Goal: Task Accomplishment & Management: Complete application form

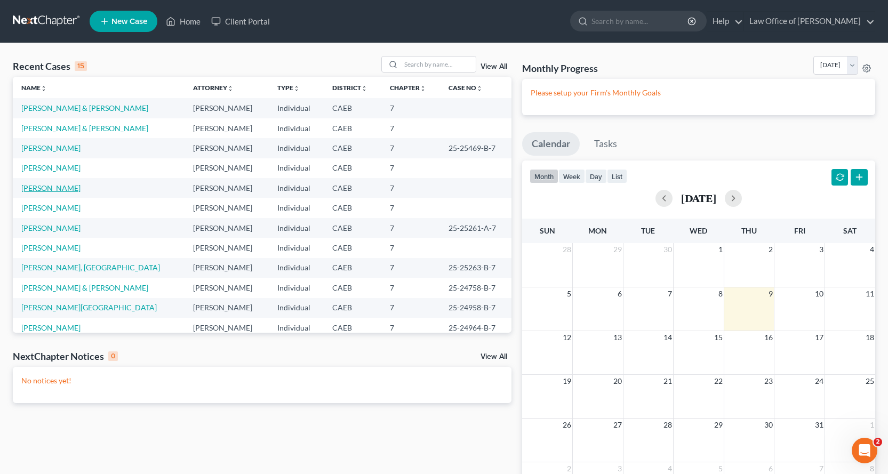
click at [55, 191] on link "[PERSON_NAME]" at bounding box center [50, 187] width 59 height 9
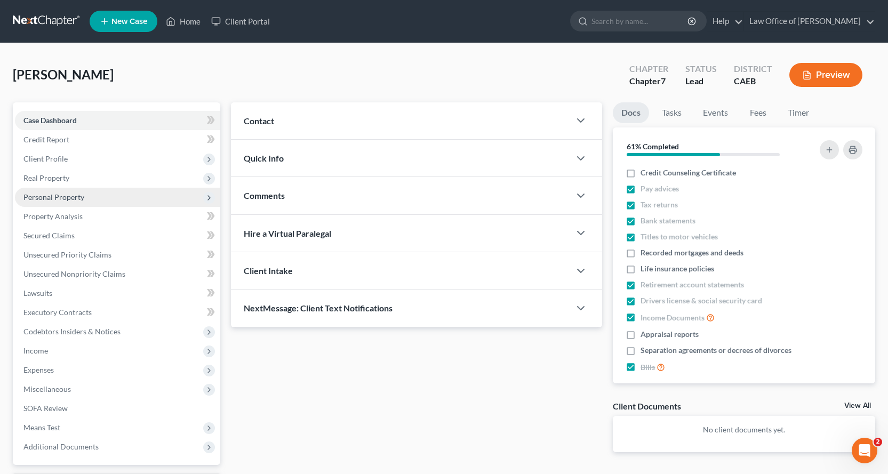
click at [52, 197] on span "Personal Property" at bounding box center [53, 197] width 61 height 9
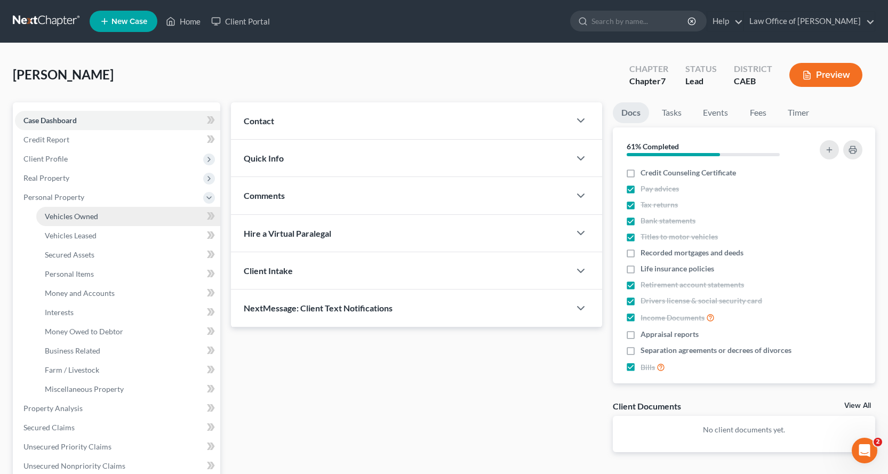
click at [67, 215] on span "Vehicles Owned" at bounding box center [71, 216] width 53 height 9
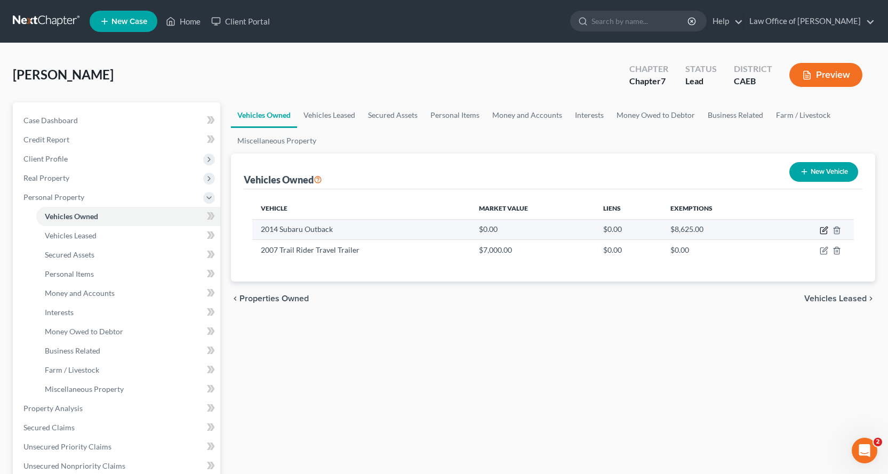
click at [826, 230] on icon "button" at bounding box center [824, 230] width 9 height 9
select select "0"
select select "12"
select select "0"
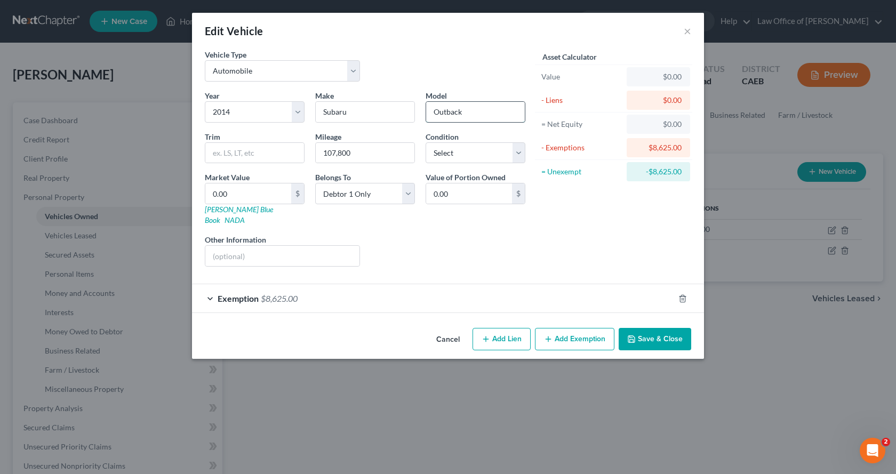
click at [466, 113] on input "Outback" at bounding box center [475, 112] width 99 height 20
click at [463, 111] on input "Outback2.5i" at bounding box center [475, 112] width 99 height 20
click at [482, 113] on input "Outback 2.5i" at bounding box center [475, 112] width 99 height 20
type input "Outback 2.5i Limited Wagon"
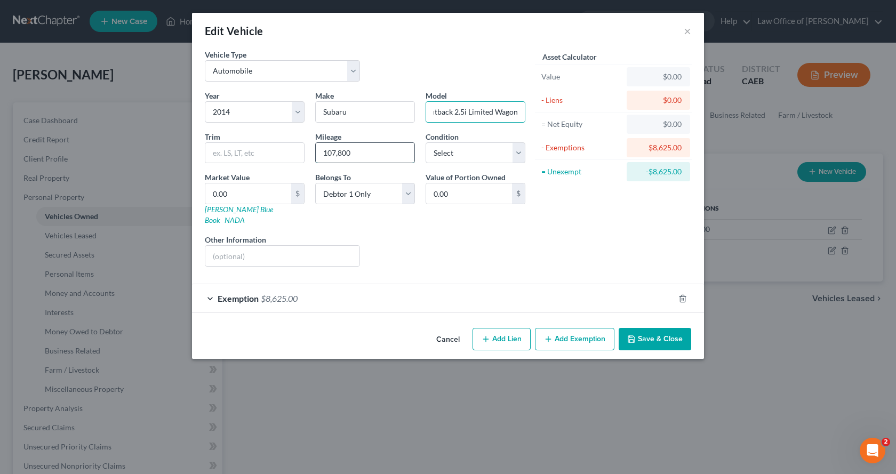
scroll to position [0, 0]
drag, startPoint x: 362, startPoint y: 157, endPoint x: 321, endPoint y: 151, distance: 41.6
click at [321, 151] on input "107,800" at bounding box center [365, 153] width 99 height 20
type input "108,00"
click at [226, 195] on input "0.00" at bounding box center [248, 193] width 86 height 20
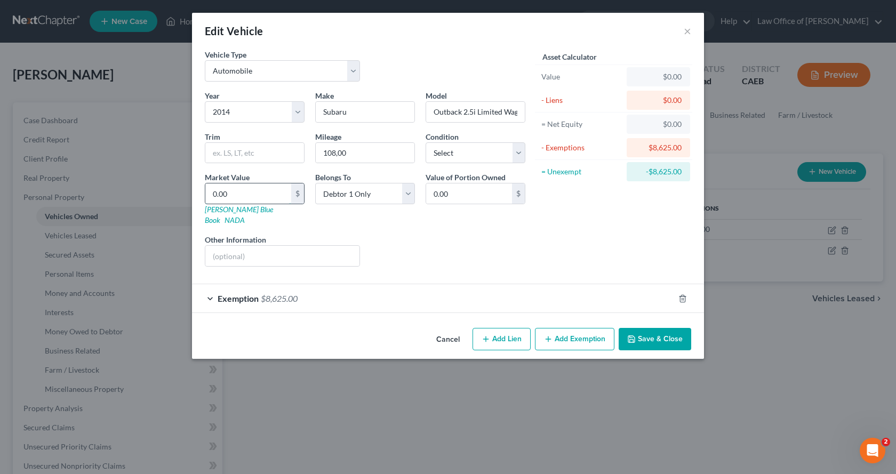
type input "6"
type input "6.00"
type input "66"
type input "66.00"
type input "660"
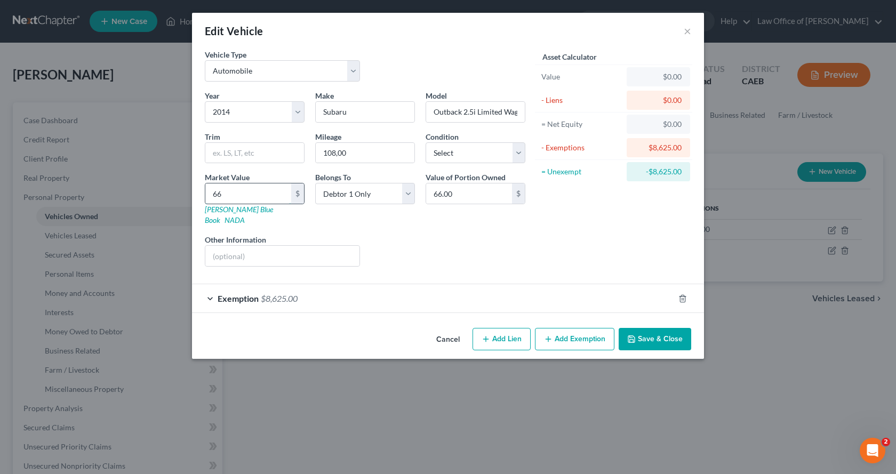
type input "660.00"
type input "6600"
type input "6,600.00"
click at [512, 156] on select "Select Excellent Very Good Good Fair Poor" at bounding box center [476, 152] width 100 height 21
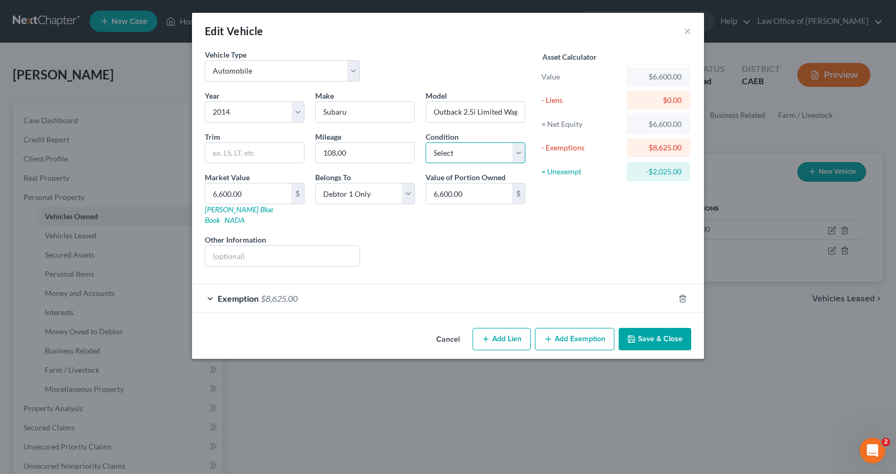
select select "2"
click at [426, 142] on select "Select Excellent Very Good Good Fair Poor" at bounding box center [476, 152] width 100 height 21
click at [666, 328] on button "Save & Close" at bounding box center [655, 339] width 73 height 22
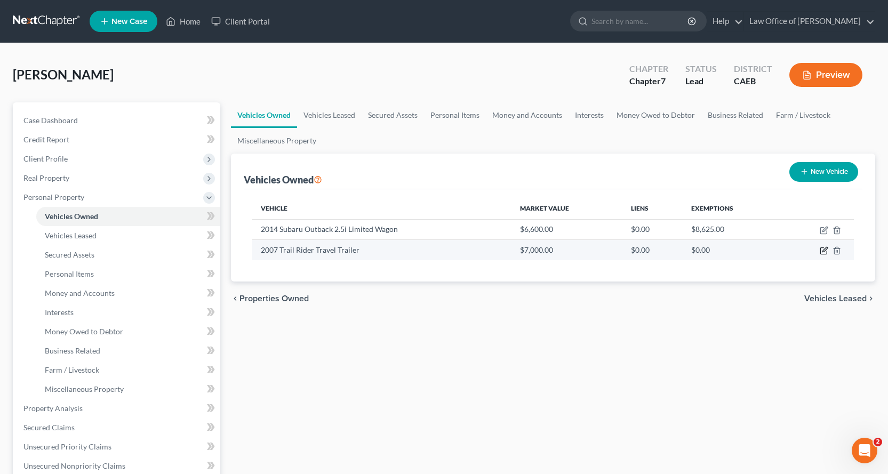
click at [820, 253] on icon "button" at bounding box center [823, 251] width 6 height 6
select select "2"
select select "19"
select select "3"
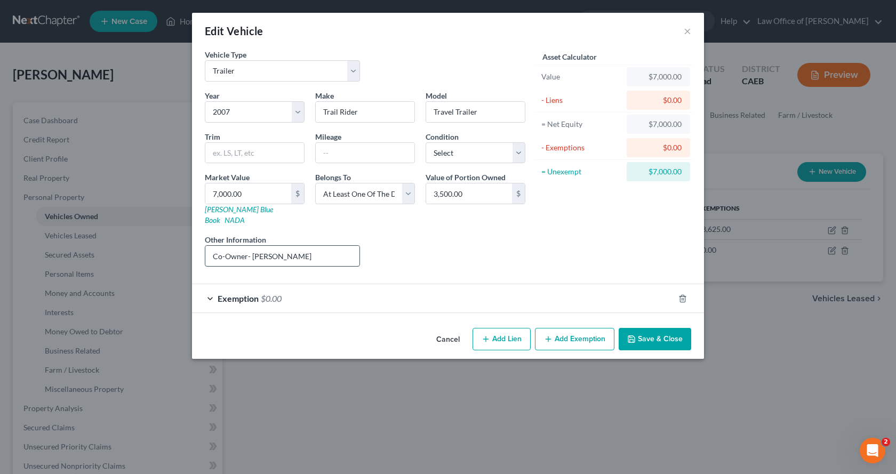
click at [249, 246] on input "Co-Owner- [PERSON_NAME]" at bounding box center [282, 256] width 154 height 20
type input "Co-Owner: [PERSON_NAME]"
click at [288, 284] on div "Exemption $0.00" at bounding box center [433, 298] width 482 height 28
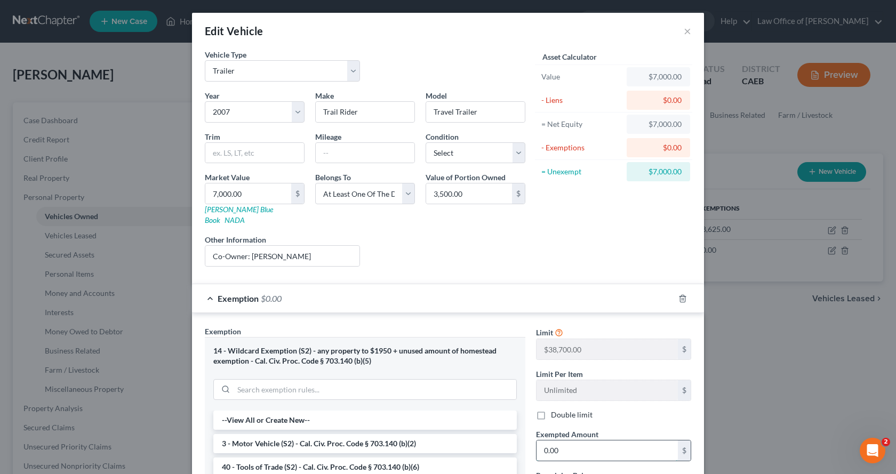
click at [577, 441] on input "0.00" at bounding box center [607, 451] width 141 height 20
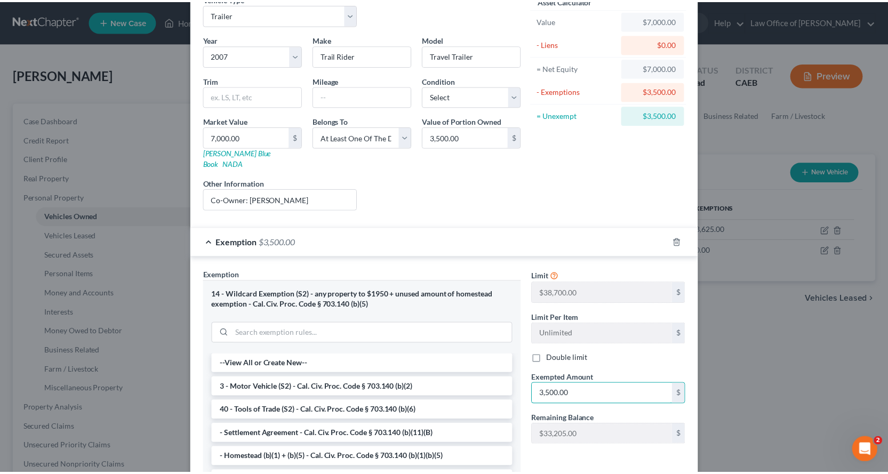
scroll to position [173, 0]
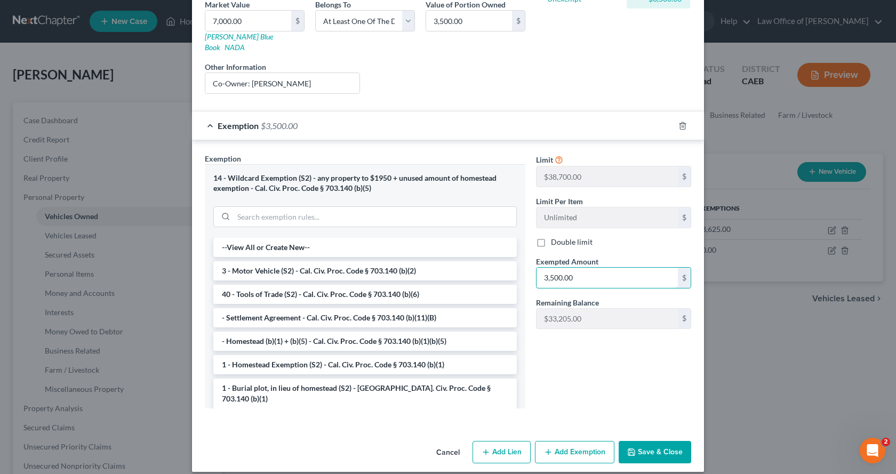
type input "3,500.00"
click at [648, 445] on button "Save & Close" at bounding box center [655, 452] width 73 height 22
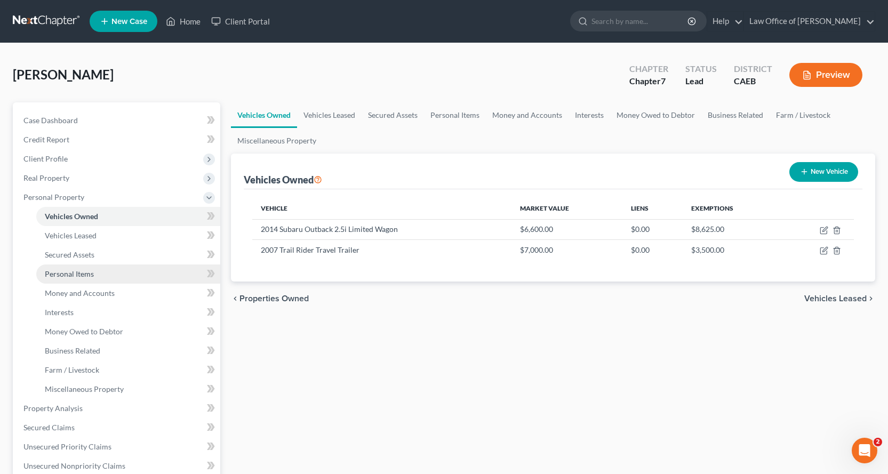
click at [71, 276] on span "Personal Items" at bounding box center [69, 273] width 49 height 9
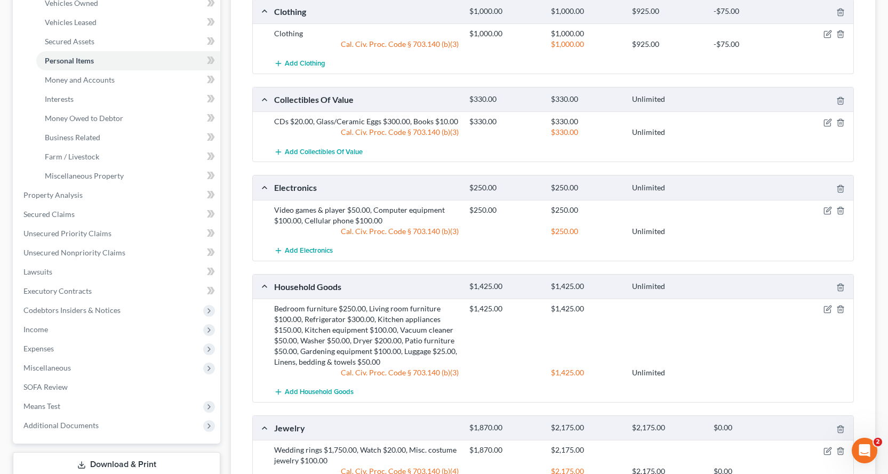
scroll to position [373, 0]
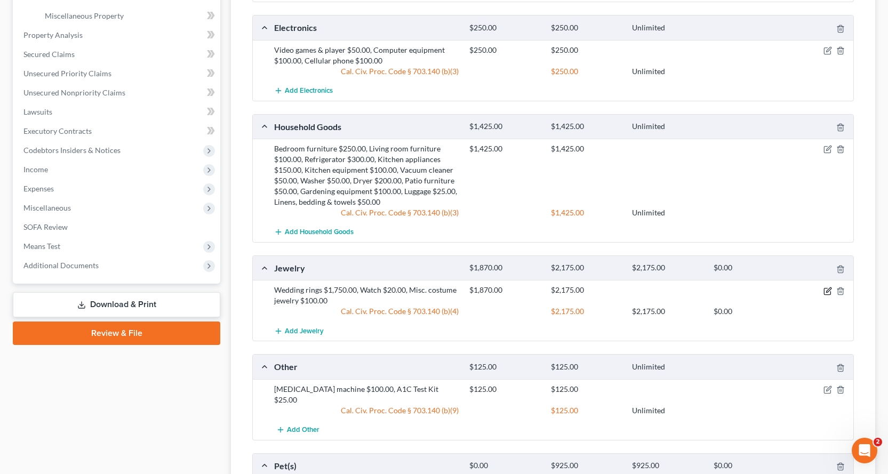
click at [826, 291] on icon "button" at bounding box center [828, 291] width 9 height 9
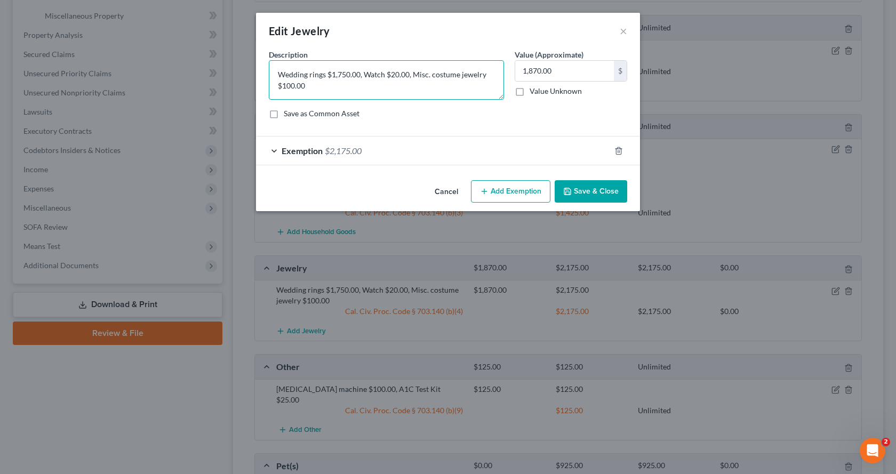
drag, startPoint x: 324, startPoint y: 76, endPoint x: 326, endPoint y: 82, distance: 6.9
click at [324, 76] on textarea "Wedding rings $1,750.00, Watch $20.00, Misc. costume jewelry $100.00" at bounding box center [386, 79] width 235 height 39
type textarea "Wedding ring $1,750.00, Watch $20.00, Misc. costume jewelry $100.00"
click at [572, 191] on icon "button" at bounding box center [567, 191] width 9 height 9
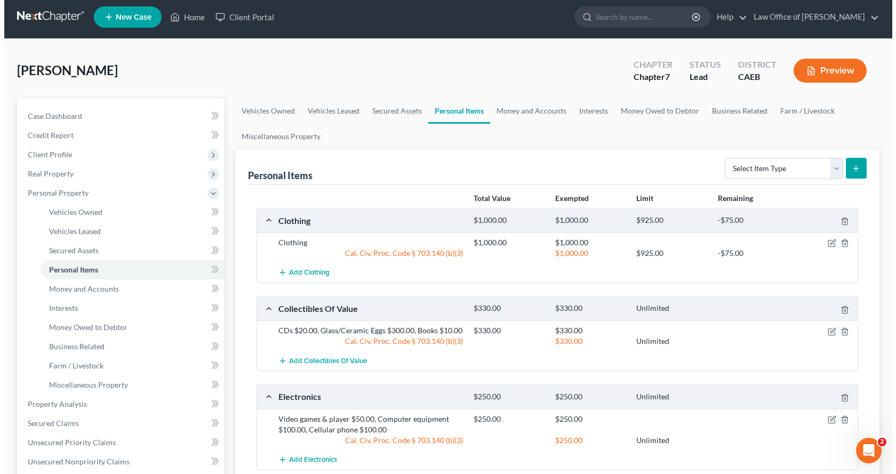
scroll to position [0, 0]
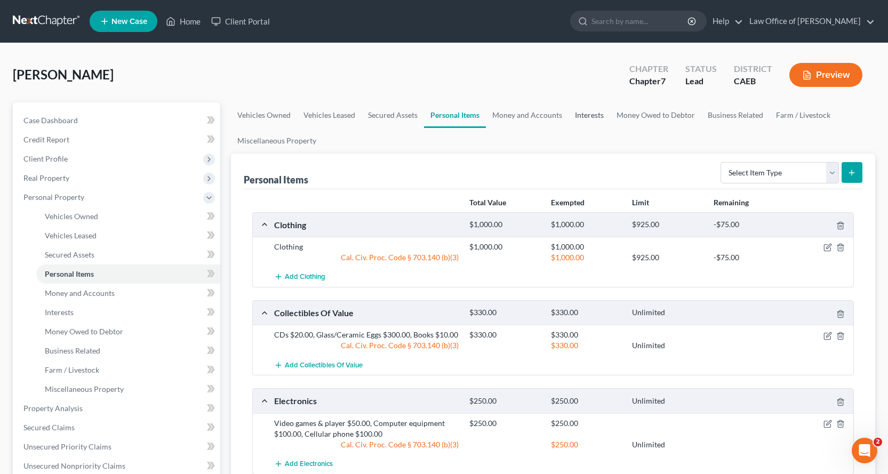
click at [589, 111] on link "Interests" at bounding box center [590, 115] width 42 height 26
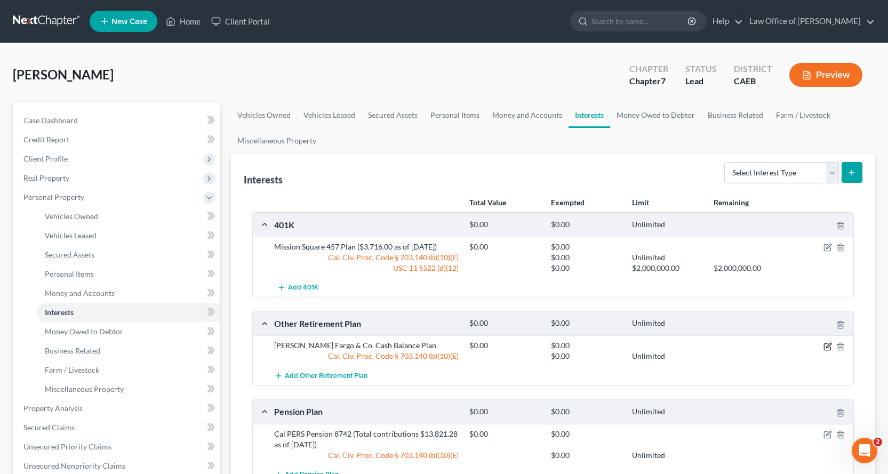
click at [831, 347] on icon "button" at bounding box center [828, 346] width 9 height 9
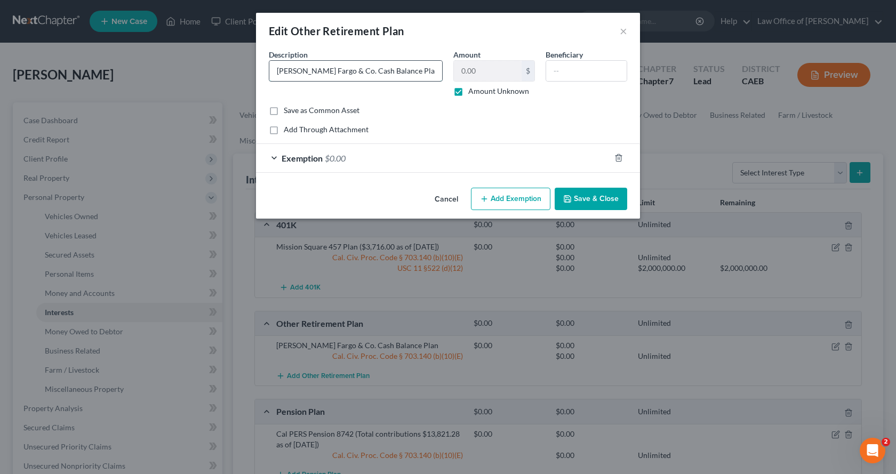
click at [404, 74] on input "[PERSON_NAME] Fargo & Co. Cash Balance Plan" at bounding box center [355, 71] width 173 height 20
click at [426, 75] on input "[PERSON_NAME] Fargo & Co. Cash Balance Plan (Closing balance as of 6/3025" at bounding box center [355, 71] width 173 height 20
click at [430, 69] on input "[PERSON_NAME] Fargo & Co. Cash Balance Plan (Closing balance as of [DATE]" at bounding box center [355, 71] width 173 height 20
click at [431, 69] on input "[PERSON_NAME] Fargo & Co. Cash Balance Plan (Closing balance as of [DATE]" at bounding box center [355, 71] width 173 height 20
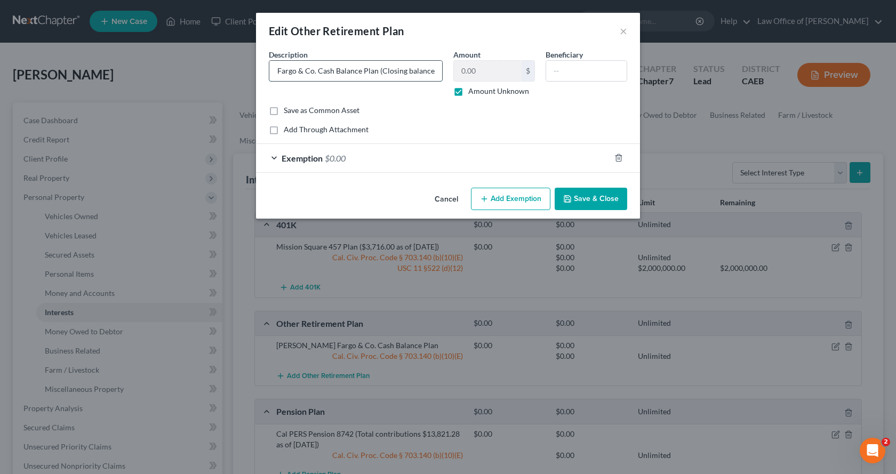
scroll to position [0, 63]
click at [435, 70] on input "[PERSON_NAME] Fargo & Co. Cash Balance Plan (Closing balance as of [DATE]" at bounding box center [355, 71] width 173 height 20
click at [437, 73] on input "[PERSON_NAME] Fargo & Co. Cash Balance Plan (Closing balance as of [DATE]" at bounding box center [355, 71] width 173 height 20
type input "[PERSON_NAME] Fargo & Co. Cash Balance Plan (Closing balance as of [DATE] $31,4…"
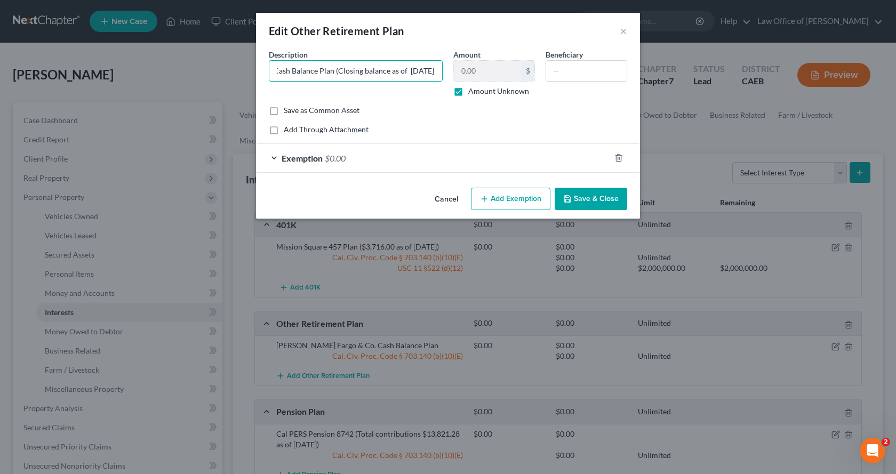
click at [611, 193] on button "Save & Close" at bounding box center [591, 199] width 73 height 22
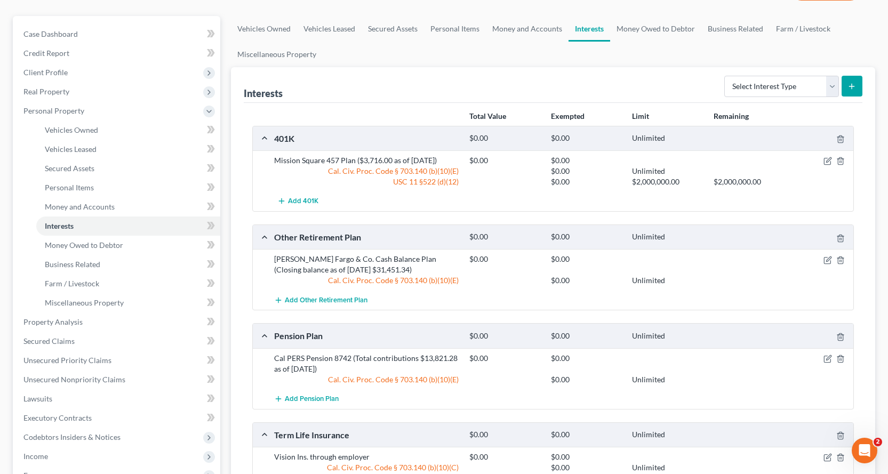
scroll to position [62, 0]
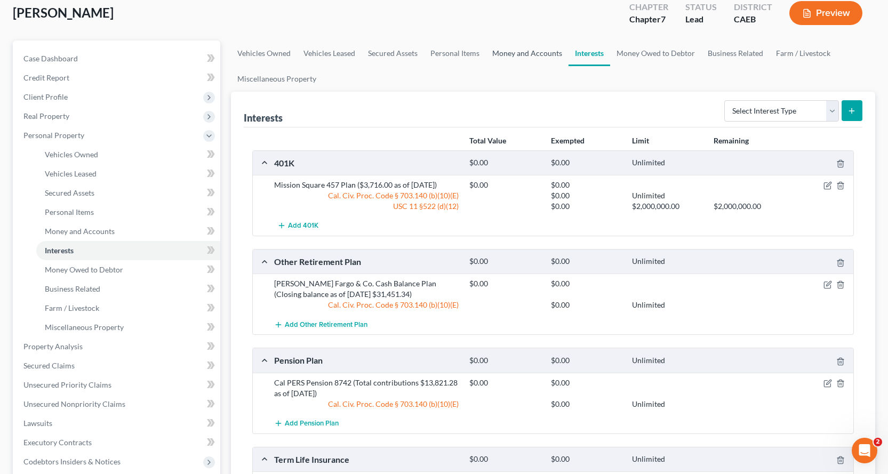
click at [521, 47] on link "Money and Accounts" at bounding box center [527, 54] width 83 height 26
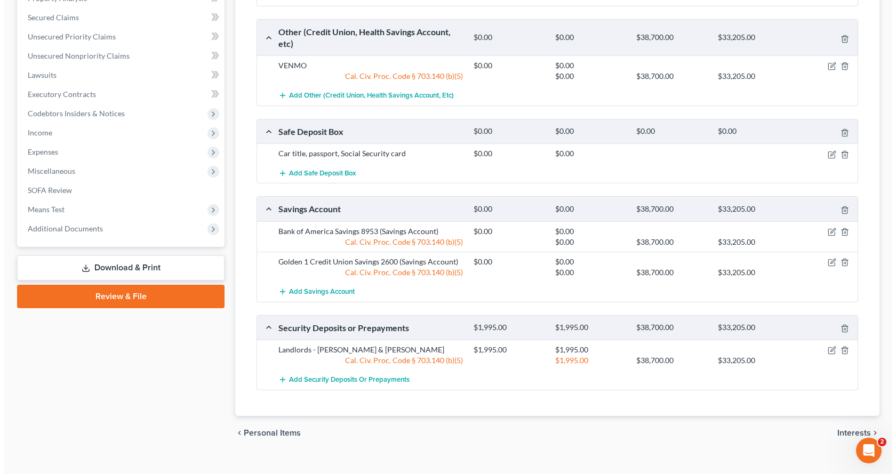
scroll to position [427, 0]
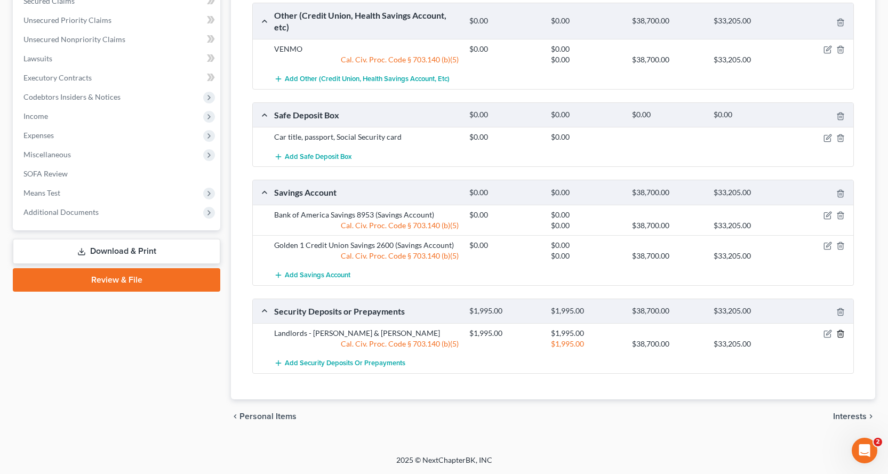
click at [844, 331] on icon "button" at bounding box center [840, 334] width 9 height 9
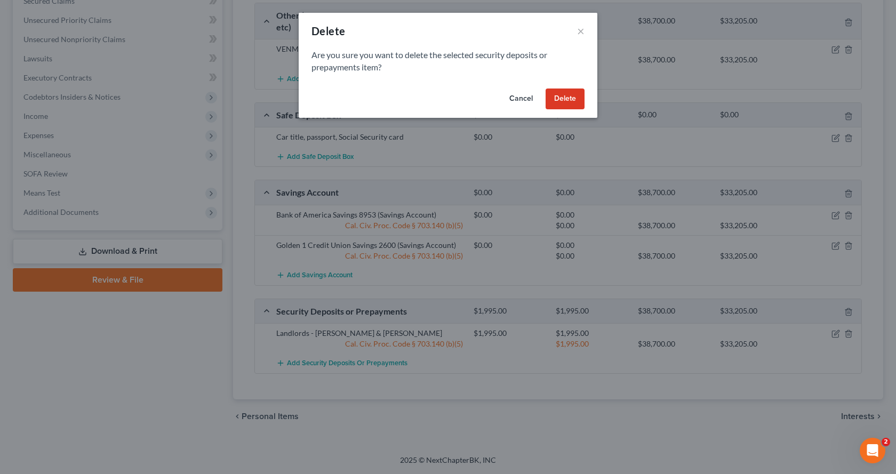
click at [580, 100] on button "Delete" at bounding box center [565, 99] width 39 height 21
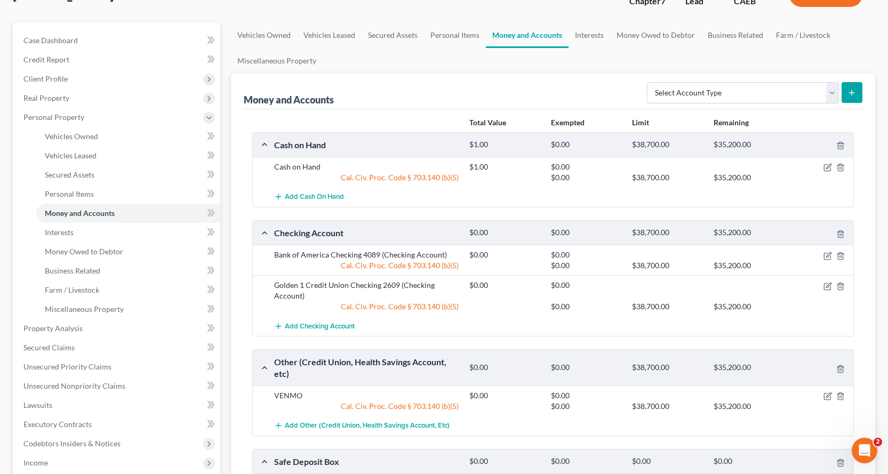
scroll to position [19, 0]
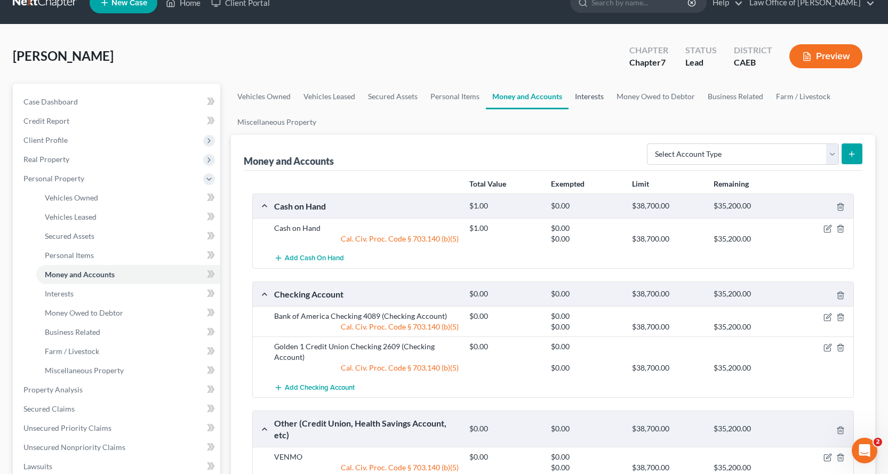
click at [595, 92] on link "Interests" at bounding box center [590, 97] width 42 height 26
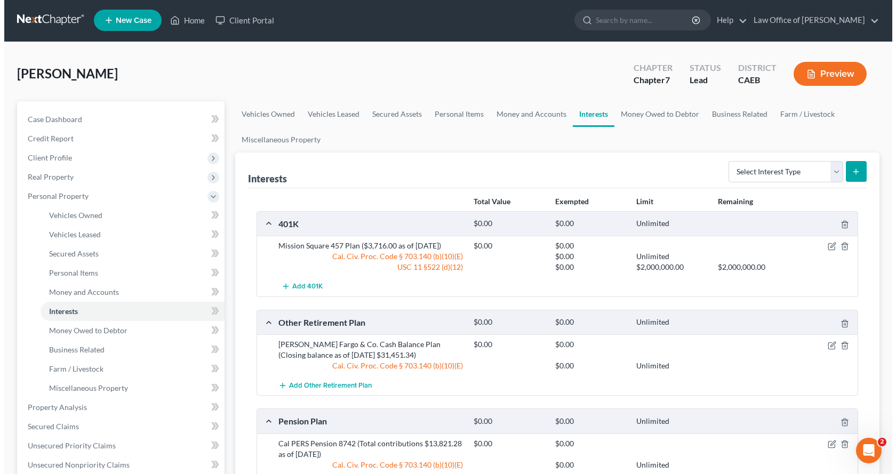
scroll to position [107, 0]
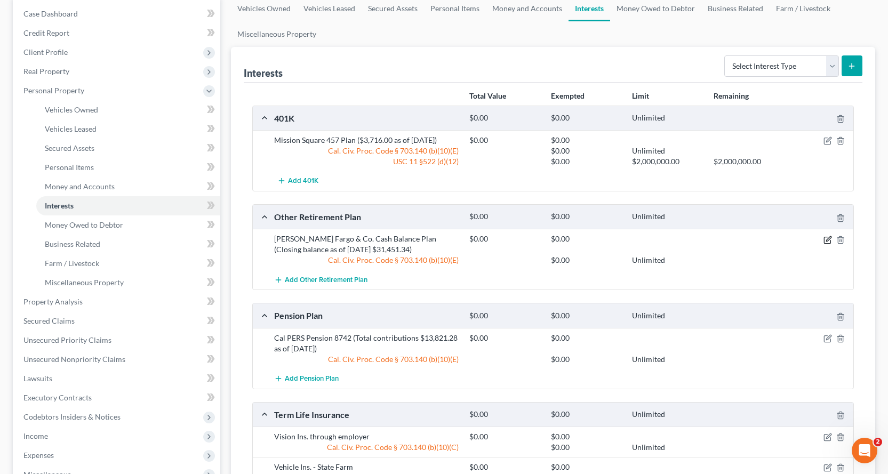
click at [828, 241] on icon "button" at bounding box center [828, 238] width 5 height 5
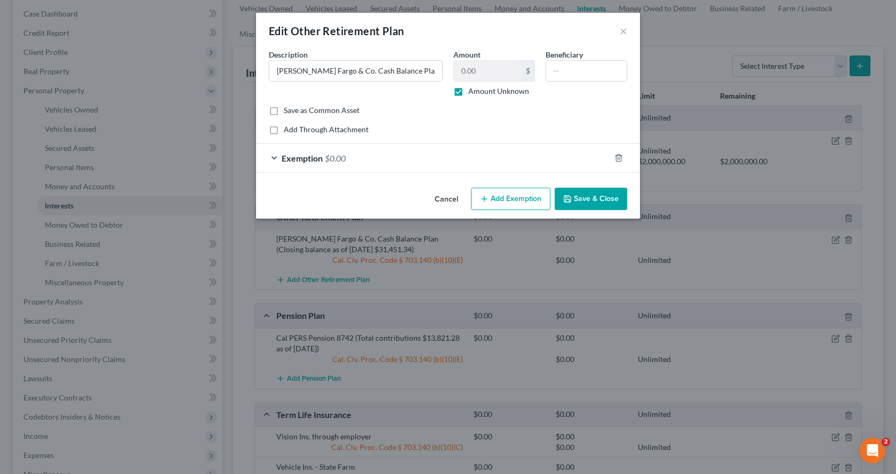
click at [539, 206] on button "Add Exemption" at bounding box center [510, 199] width 79 height 22
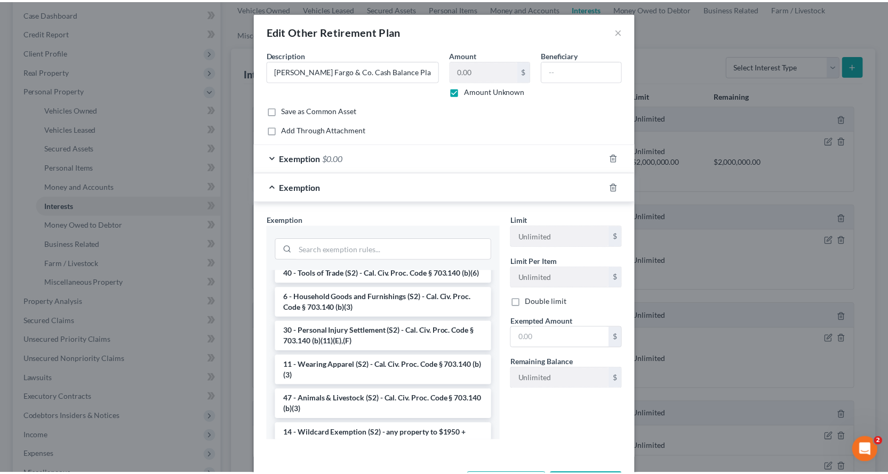
scroll to position [986, 0]
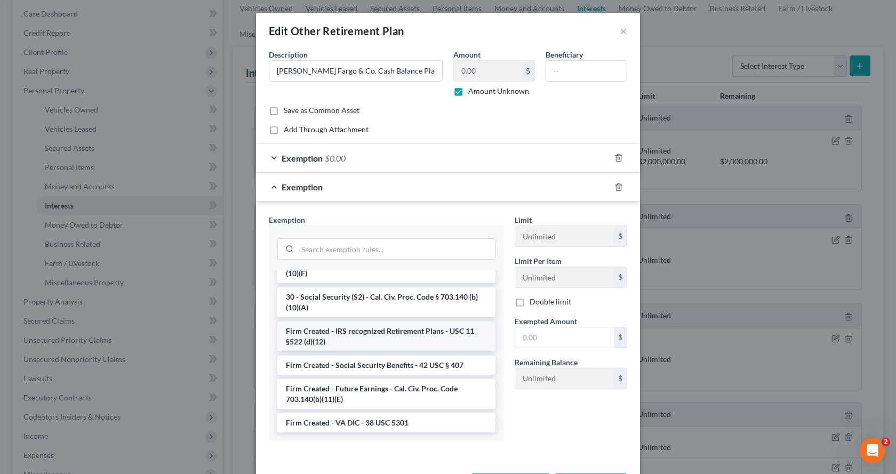
click at [356, 344] on li "Firm Created - IRS recognized Retirement Plans - USC 11 §522 (d)(12)" at bounding box center [386, 337] width 218 height 30
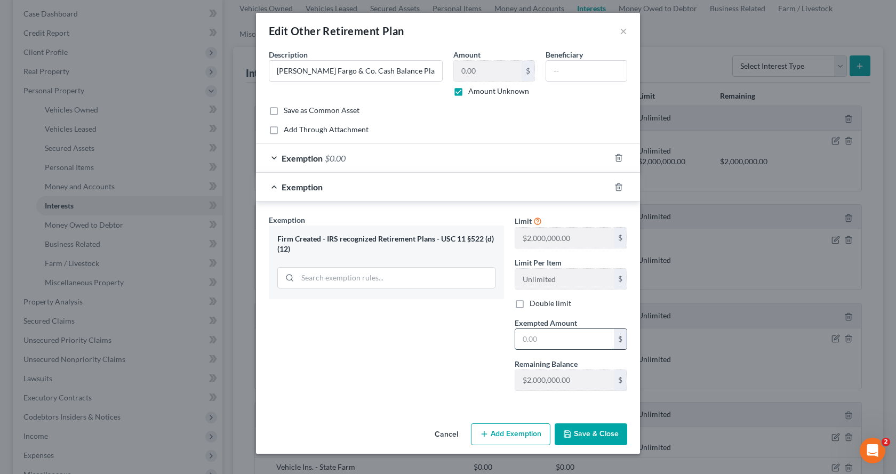
click at [560, 342] on input "text" at bounding box center [564, 339] width 99 height 20
type input "0.00"
click at [600, 426] on button "Save & Close" at bounding box center [591, 435] width 73 height 22
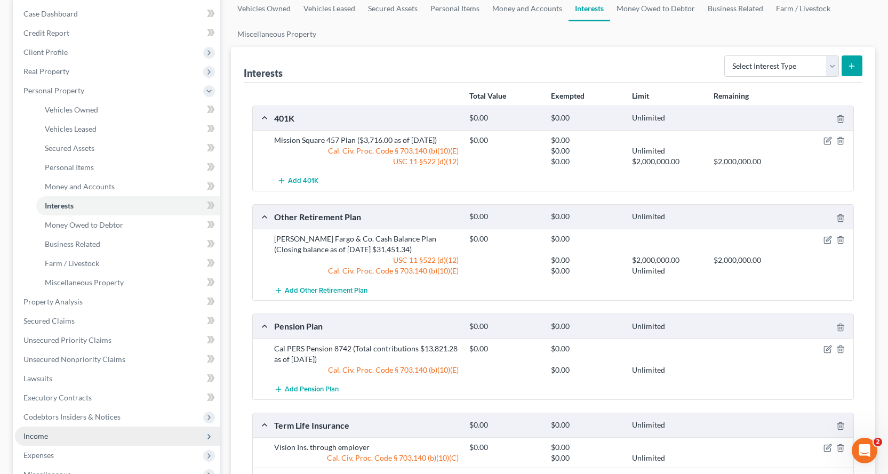
click at [45, 432] on span "Income" at bounding box center [35, 436] width 25 height 9
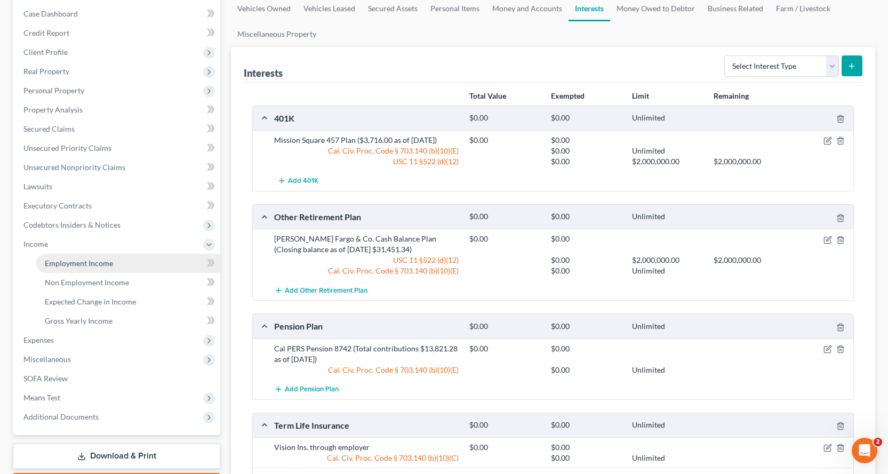
click at [63, 260] on span "Employment Income" at bounding box center [79, 263] width 68 height 9
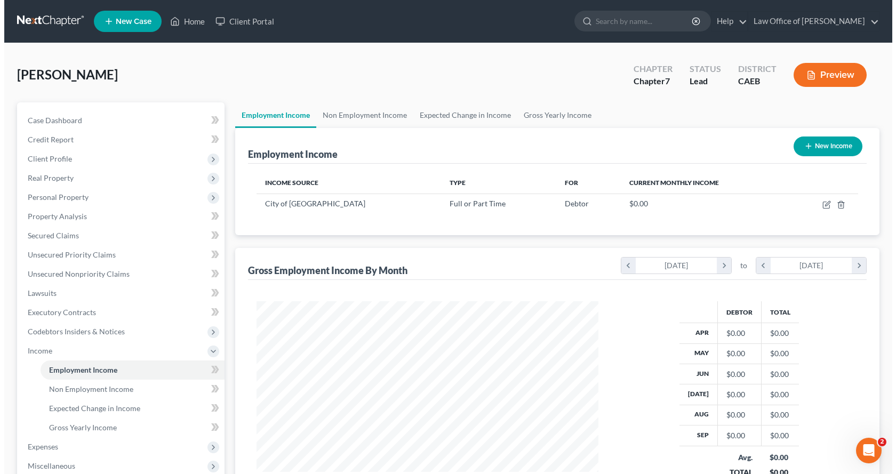
scroll to position [191, 363]
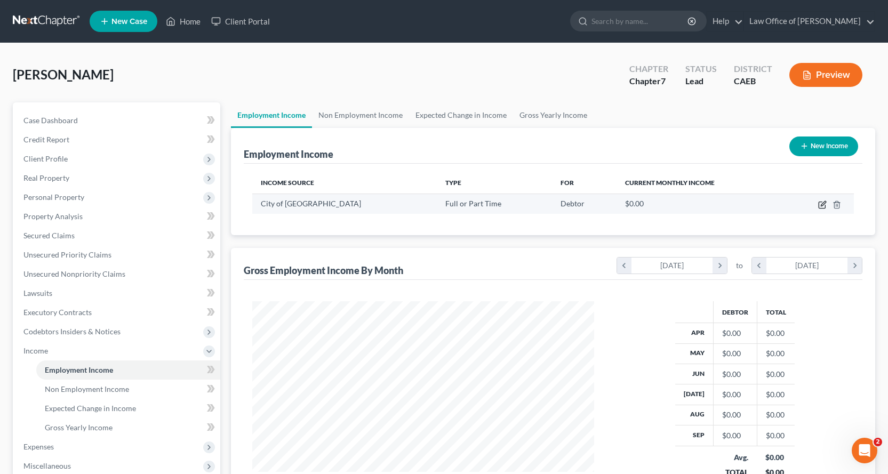
click at [820, 205] on icon "button" at bounding box center [822, 205] width 9 height 9
select select "0"
select select "4"
select select "0"
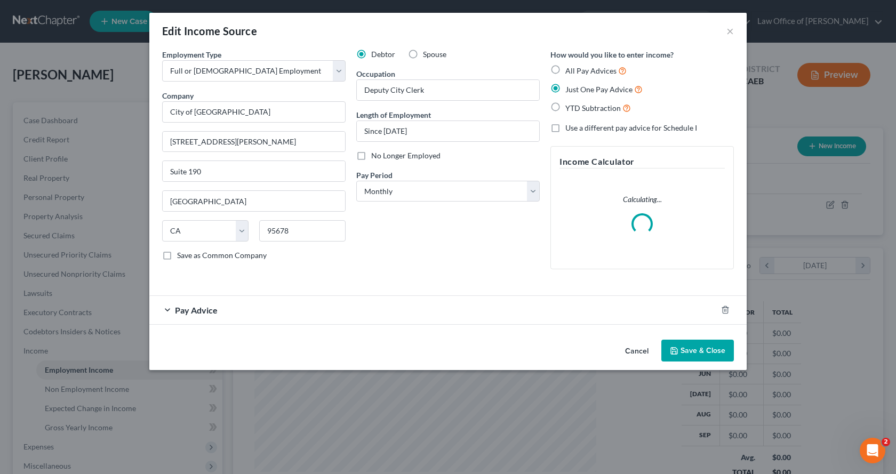
scroll to position [191, 367]
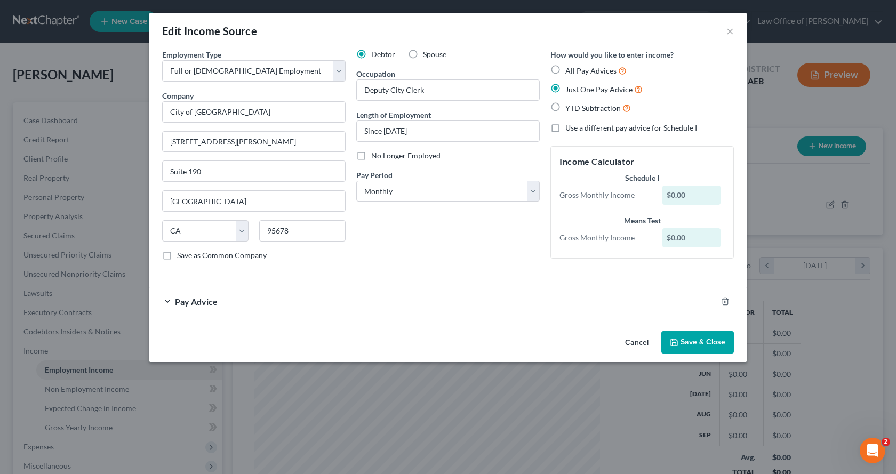
click at [190, 297] on span "Pay Advice" at bounding box center [196, 302] width 43 height 10
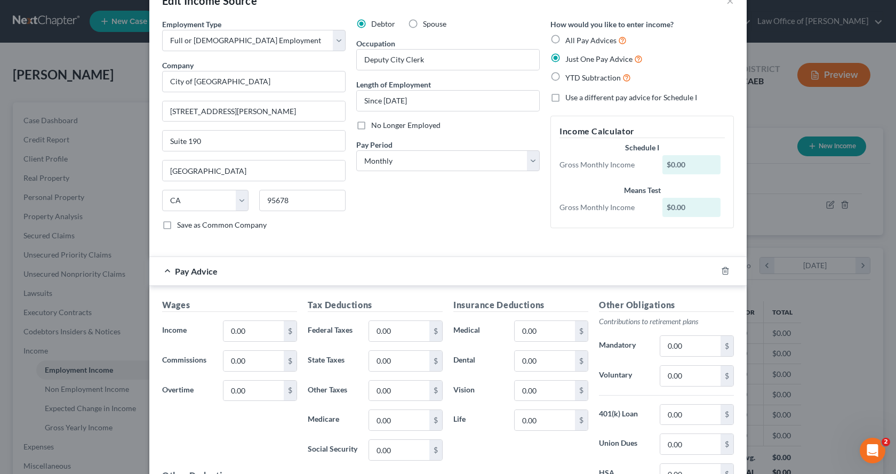
scroll to position [0, 0]
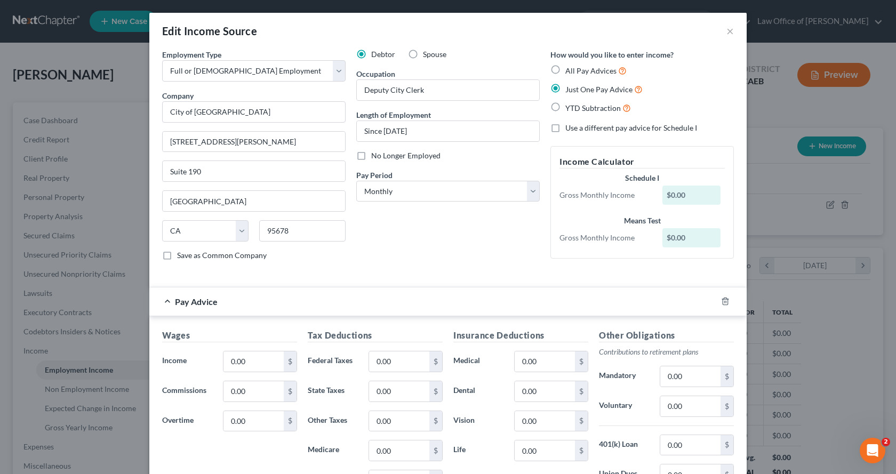
click at [565, 129] on label "Use a different pay advice for Schedule I" at bounding box center [631, 128] width 132 height 11
click at [570, 129] on input "Use a different pay advice for Schedule I" at bounding box center [573, 126] width 7 height 7
checkbox input "true"
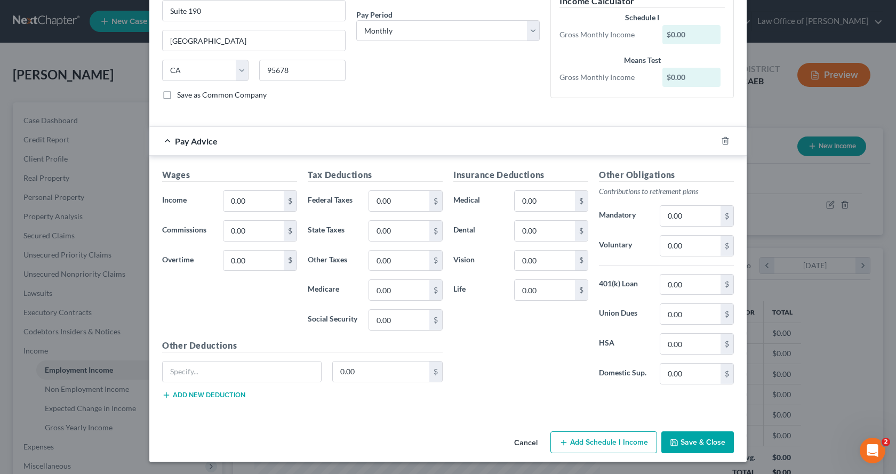
scroll to position [161, 0]
click at [242, 197] on input "0.00" at bounding box center [253, 200] width 60 height 20
type input "5,025.30"
click at [402, 205] on input "0.00" at bounding box center [399, 200] width 60 height 20
click at [629, 441] on button "Add Schedule I Income" at bounding box center [603, 442] width 107 height 22
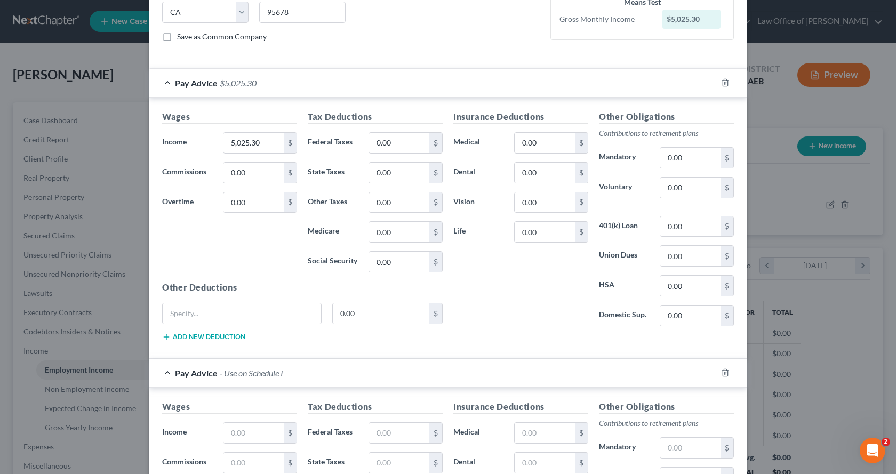
scroll to position [321, 0]
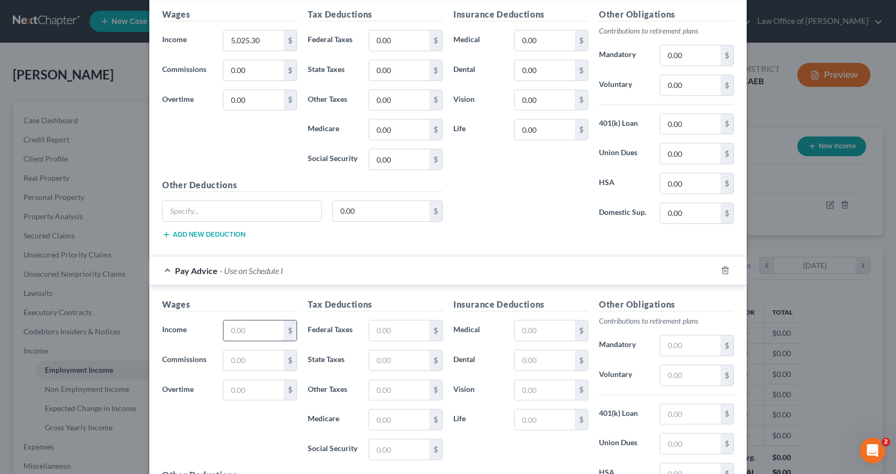
click at [249, 333] on input "text" at bounding box center [253, 331] width 60 height 20
type input "5,025.31"
click at [681, 348] on input "text" at bounding box center [690, 345] width 60 height 20
type input "389.46"
click at [698, 380] on input "text" at bounding box center [690, 375] width 60 height 20
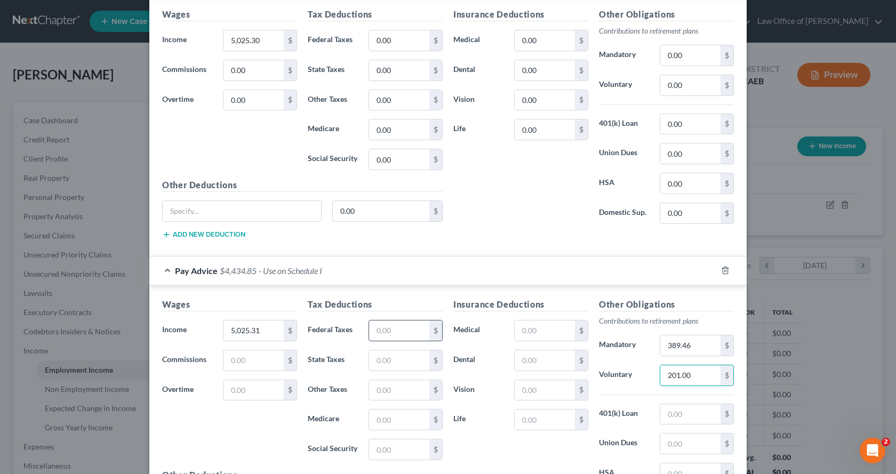
type input "201.00"
click at [370, 333] on input "text" at bounding box center [399, 331] width 60 height 20
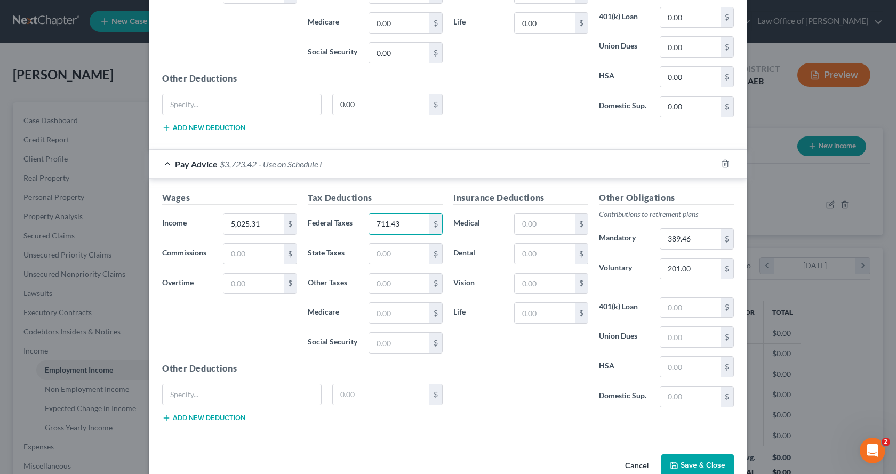
scroll to position [451, 0]
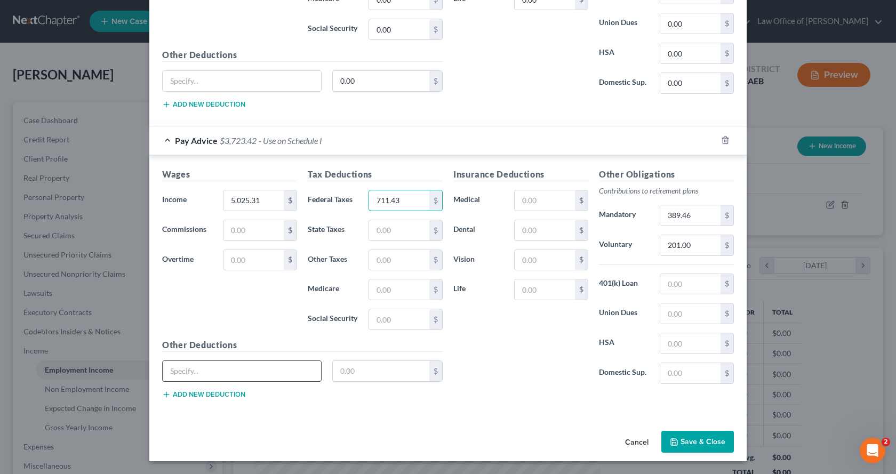
type input "711.43"
click at [205, 377] on input "text" at bounding box center [242, 371] width 158 height 20
type input "PERS Survivor Benefit"
type input "2.02"
click at [704, 440] on button "Save & Close" at bounding box center [697, 442] width 73 height 22
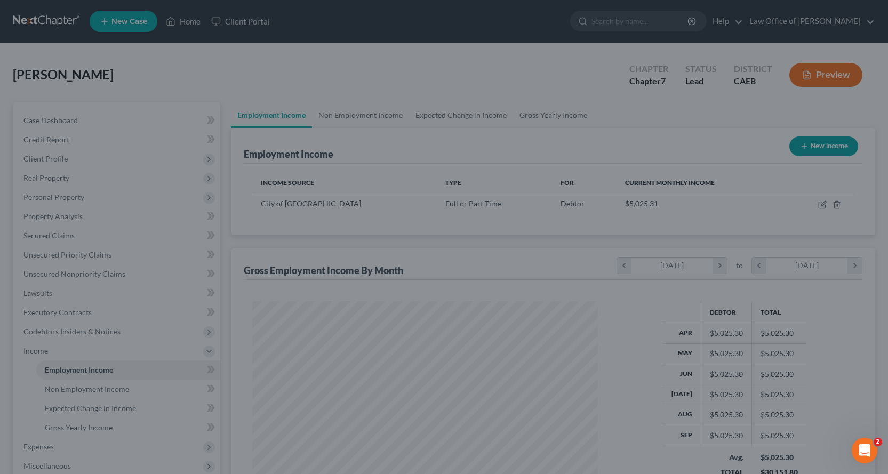
scroll to position [533188, 533015]
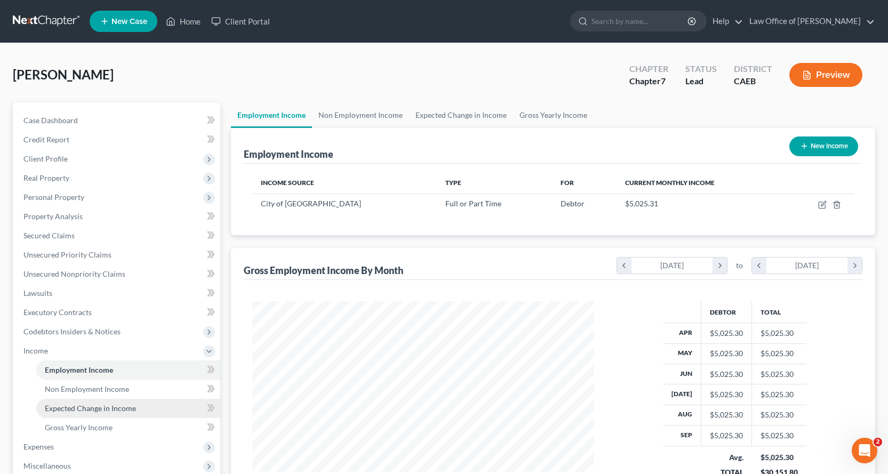
click at [91, 411] on span "Expected Change in Income" at bounding box center [90, 408] width 91 height 9
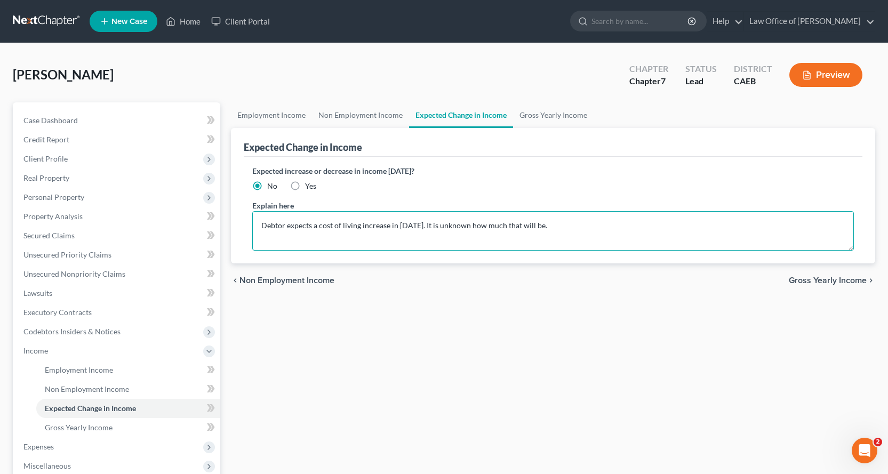
drag, startPoint x: 578, startPoint y: 225, endPoint x: 258, endPoint y: 227, distance: 320.6
click at [258, 227] on textarea "Debtor expects a cost of living increase in [DATE]. It is unknown how much that…" at bounding box center [553, 230] width 602 height 39
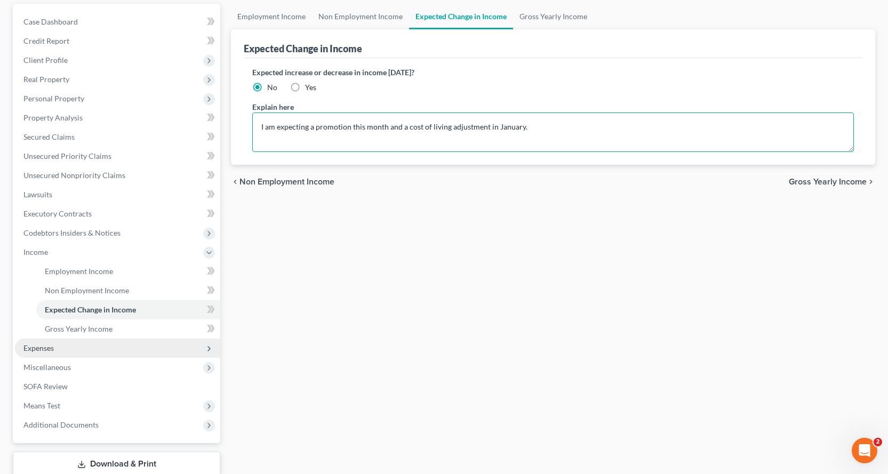
scroll to position [107, 0]
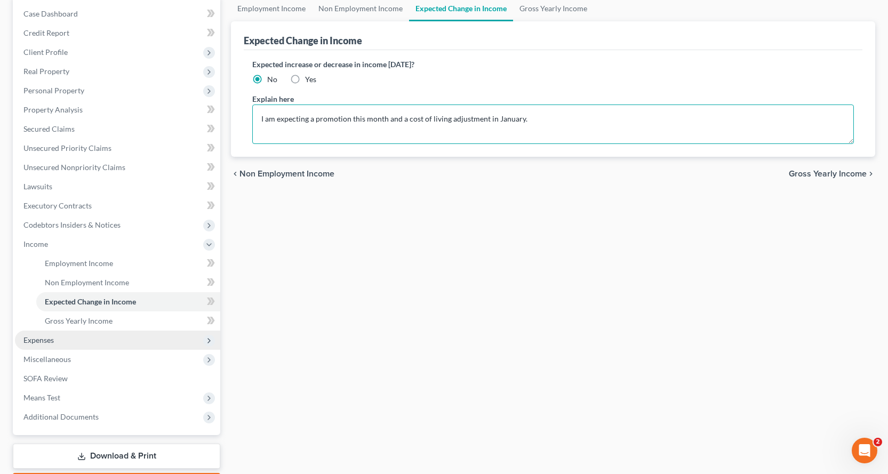
type textarea "I am expecting a promotion this month and a cost of living adjustment in Januar…"
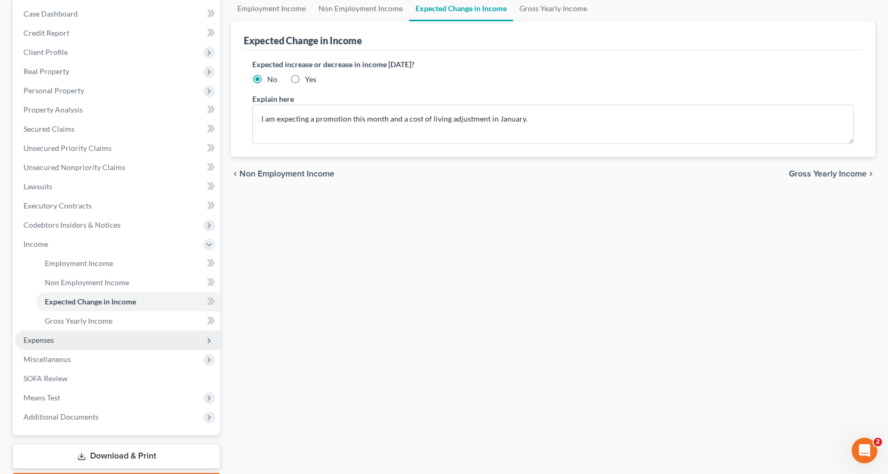
click at [31, 340] on span "Expenses" at bounding box center [38, 339] width 30 height 9
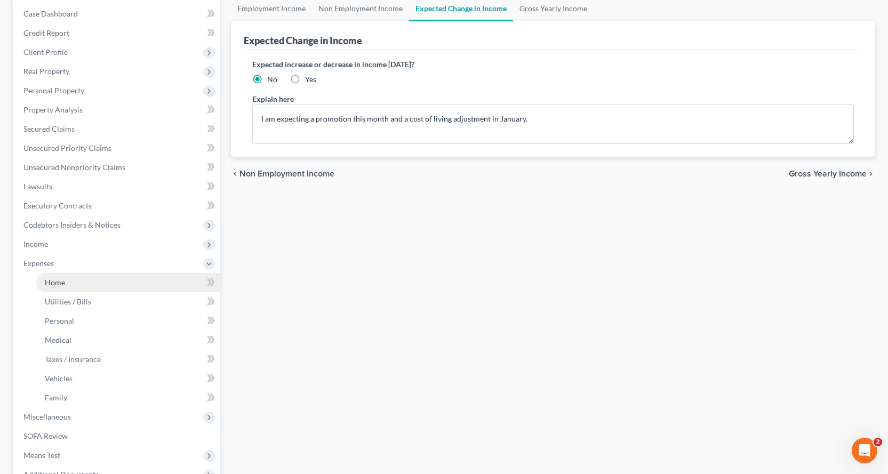
click at [43, 285] on link "Home" at bounding box center [128, 282] width 184 height 19
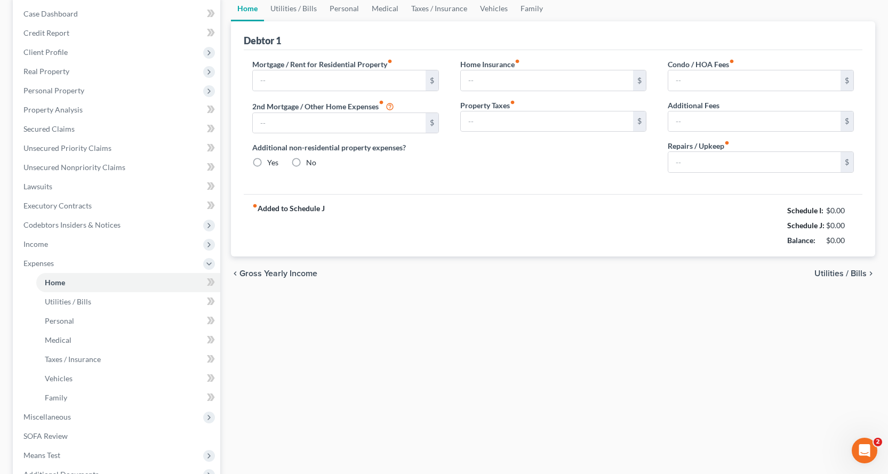
scroll to position [15, 0]
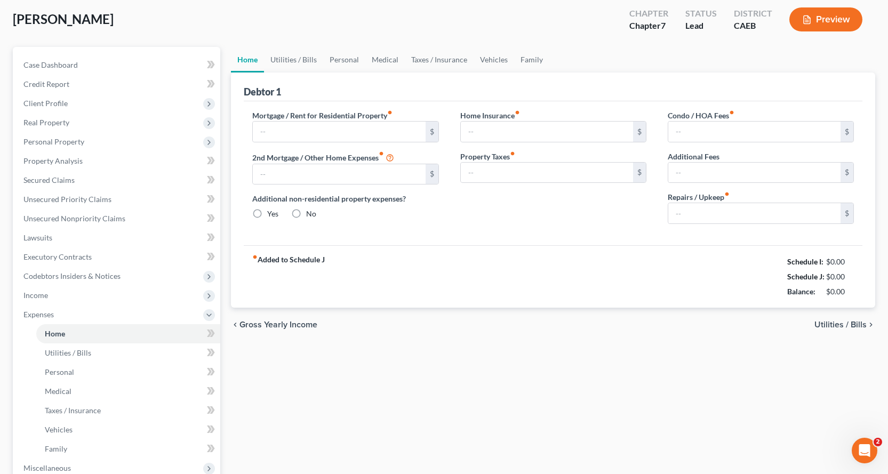
type input "1,163.00"
type input "0.00"
radio input "true"
type input "26.00"
type input "0.00"
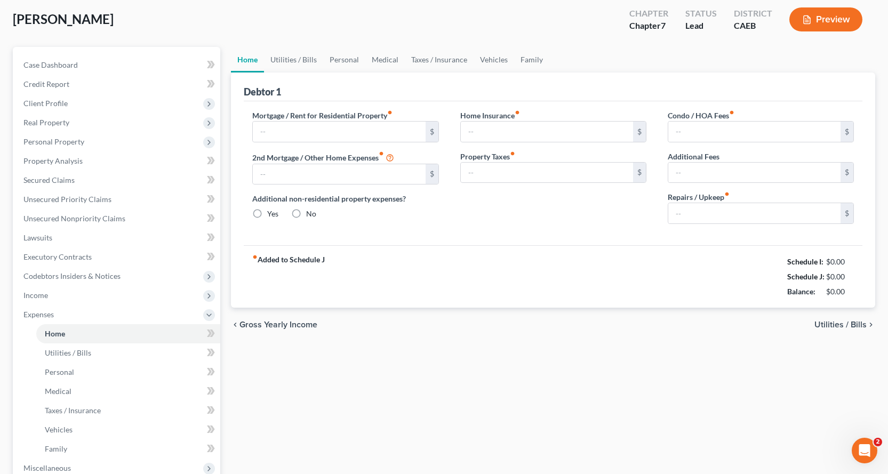
type input "0.00"
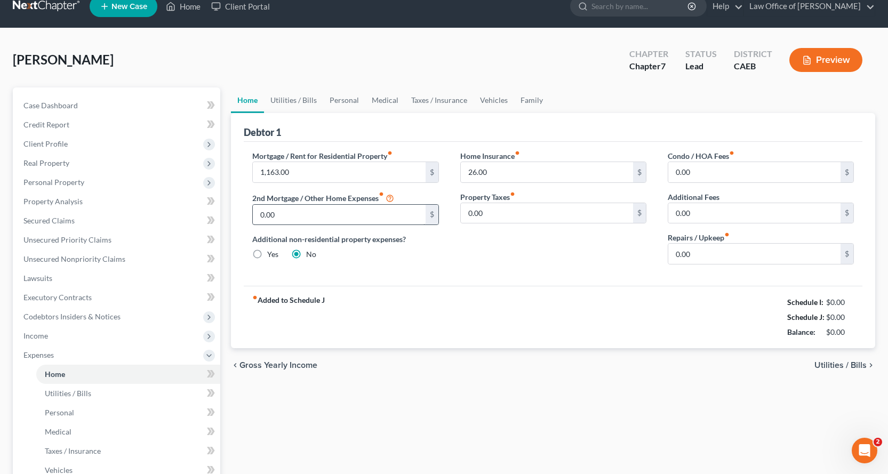
scroll to position [0, 0]
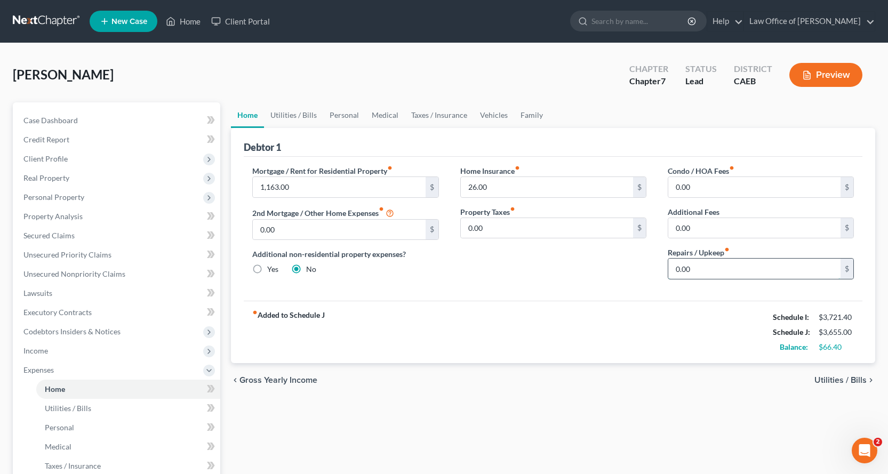
click at [719, 266] on input "0.00" at bounding box center [754, 269] width 172 height 20
type input "35.00"
click at [357, 117] on link "Personal" at bounding box center [344, 115] width 42 height 26
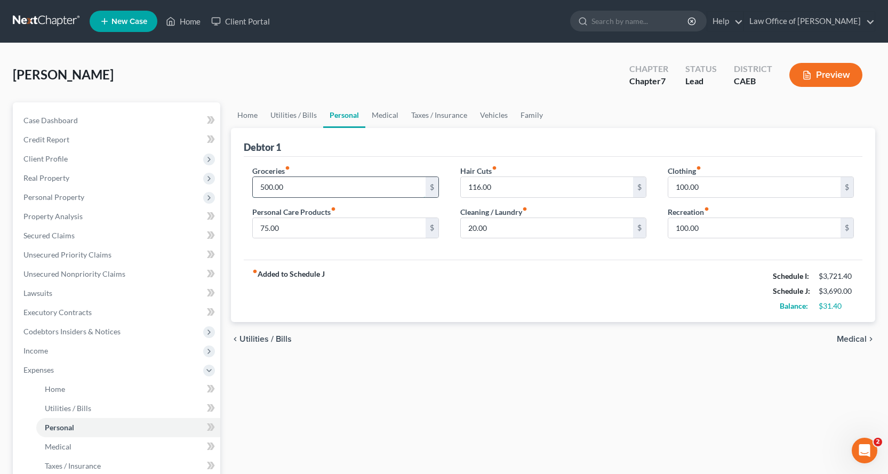
click at [300, 188] on input "500.00" at bounding box center [339, 187] width 172 height 20
type input "600.00"
click at [297, 231] on input "75.00" at bounding box center [339, 228] width 172 height 20
type input "100.00"
click at [382, 111] on link "Medical" at bounding box center [384, 115] width 39 height 26
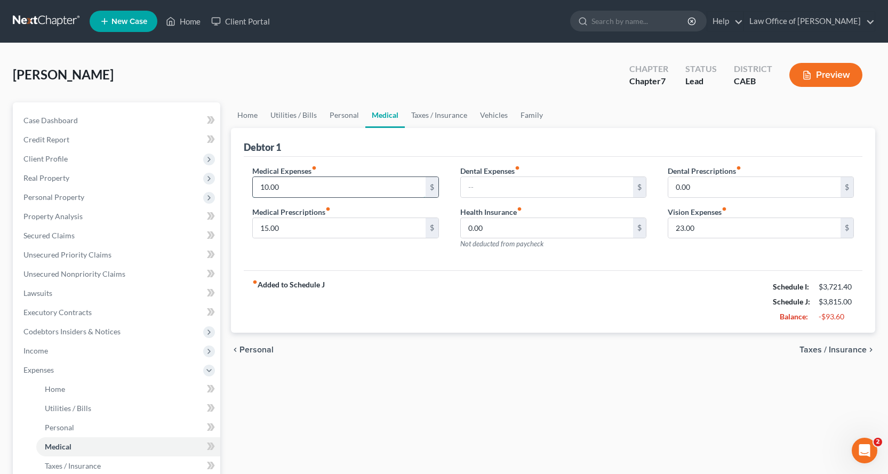
click at [299, 187] on input "10.00" at bounding box center [339, 187] width 172 height 20
click at [299, 189] on input "10.00" at bounding box center [339, 187] width 172 height 20
type input "373.00"
click at [485, 113] on link "Vehicles" at bounding box center [494, 115] width 41 height 26
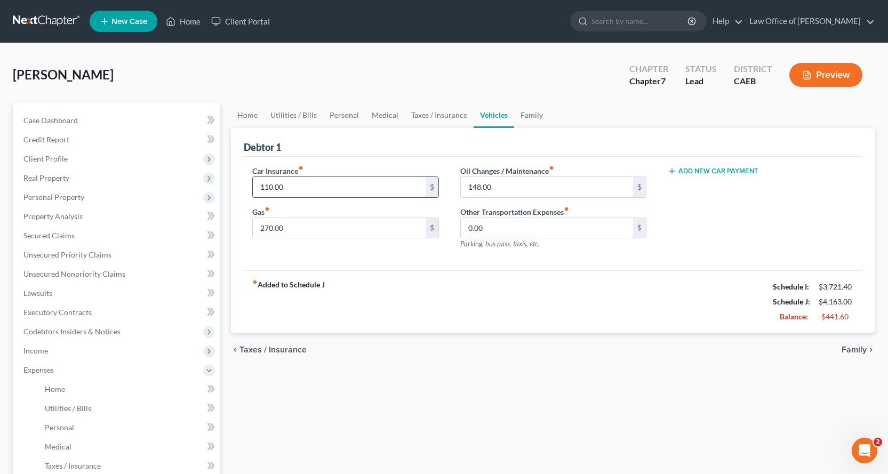
click at [293, 190] on input "110.00" at bounding box center [339, 187] width 172 height 20
type input "297.00"
click at [528, 116] on link "Family" at bounding box center [531, 115] width 35 height 26
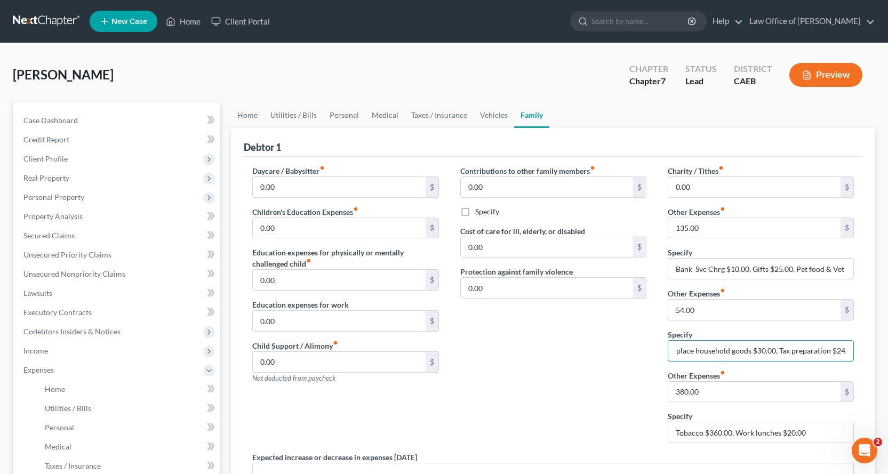
scroll to position [0, 44]
drag, startPoint x: 674, startPoint y: 354, endPoint x: 856, endPoint y: 350, distance: 181.9
click at [856, 350] on div "Charity / Tithes fiber_manual_record 0.00 $ Other Expenses fiber_manual_record …" at bounding box center [760, 308] width 207 height 286
click at [845, 351] on input "Repair & replace household goods $30.00, Tax preparation $24.00" at bounding box center [760, 351] width 185 height 20
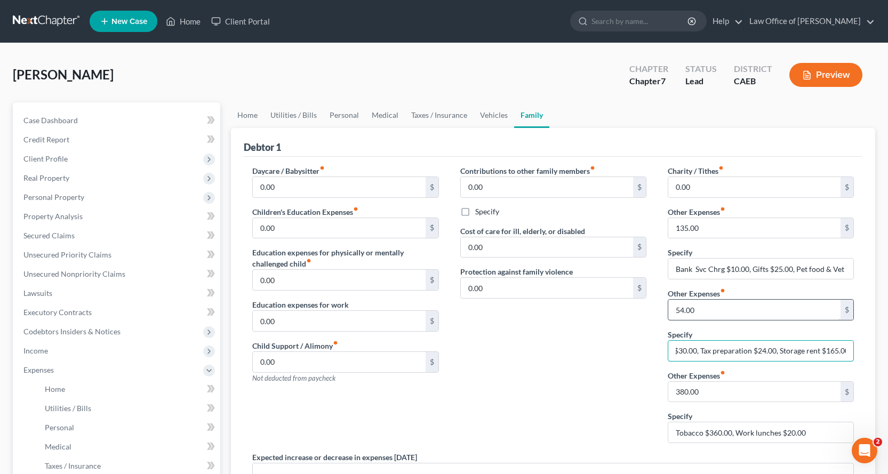
type input "Repair & replace household goods $30.00, Tax preparation $24.00, Storage rent $…"
click at [709, 315] on input "54.00" at bounding box center [754, 310] width 172 height 20
type input "219.00"
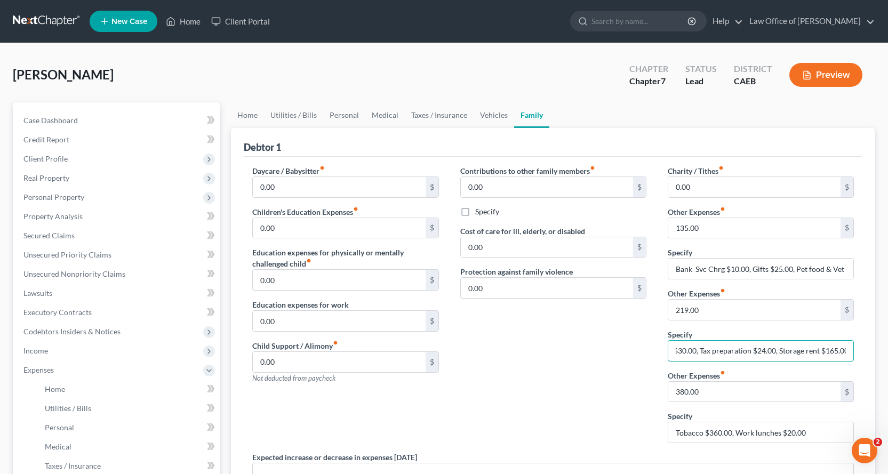
drag, startPoint x: 672, startPoint y: 353, endPoint x: 881, endPoint y: 351, distance: 209.6
click at [881, 351] on div "[PERSON_NAME] Upgraded Chapter Chapter 7 Status Lead District CAEB Preview Peti…" at bounding box center [444, 362] width 888 height 639
click at [749, 350] on input "Repair & replace household goods $30.00, Tax preparation $24.00, Storage rent $…" at bounding box center [760, 351] width 185 height 20
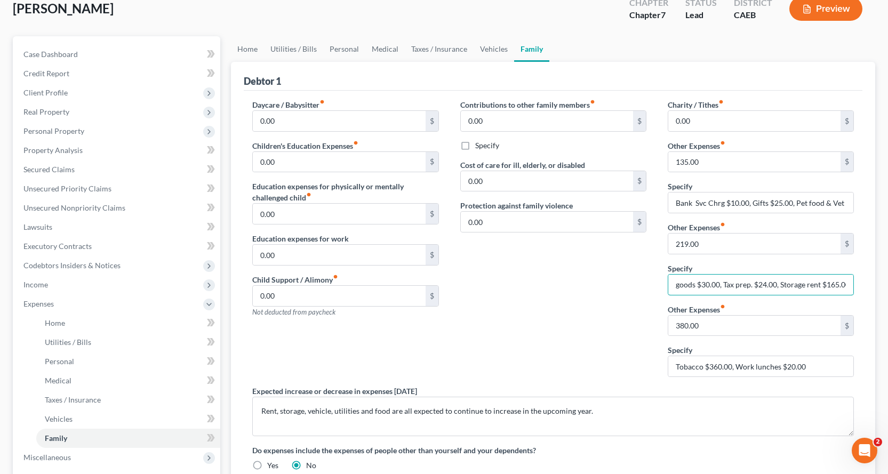
scroll to position [160, 0]
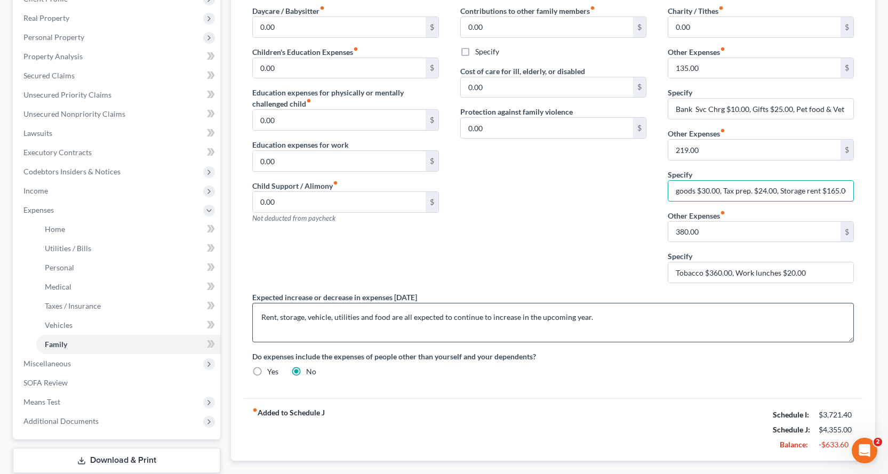
type input "Repair & replace household goods $30.00, Tax prep. $24.00, Storage rent $165.00"
drag, startPoint x: 262, startPoint y: 320, endPoint x: 598, endPoint y: 319, distance: 336.6
click at [598, 319] on textarea "Rent, storage, vehicle, utilities and food are all expected to continue to incr…" at bounding box center [553, 322] width 602 height 39
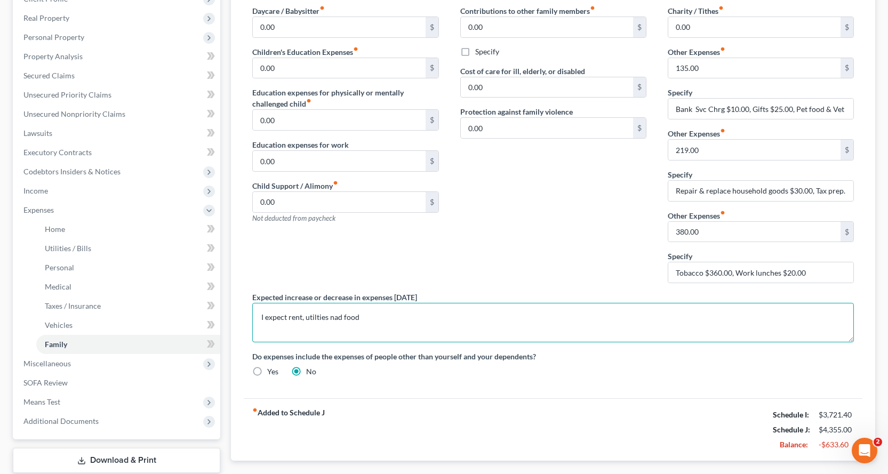
drag, startPoint x: 337, startPoint y: 322, endPoint x: 331, endPoint y: 321, distance: 6.4
click at [331, 321] on textarea "I expect rent, utilties nad food" at bounding box center [553, 322] width 602 height 39
click at [316, 322] on textarea "I expect rent, utilties and food" at bounding box center [553, 322] width 602 height 39
click at [373, 308] on textarea "I expect rent, utilities and food" at bounding box center [553, 322] width 602 height 39
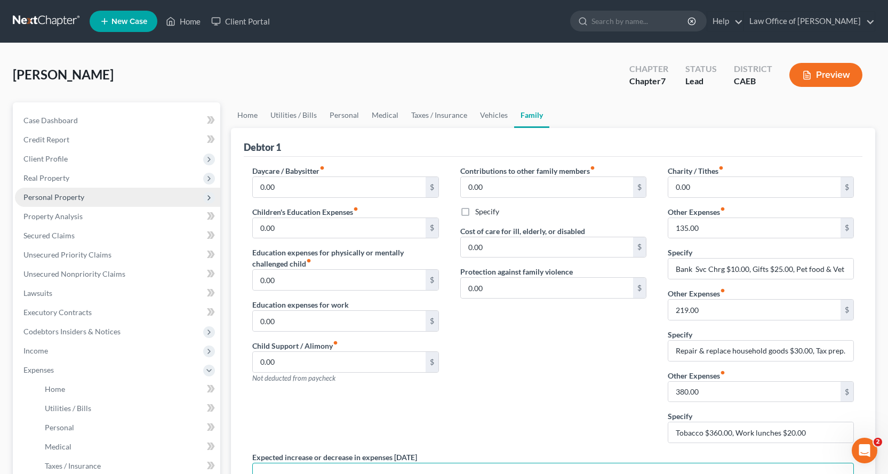
type textarea "I expect rent, utilities and food to increase."
click at [33, 193] on span "Personal Property" at bounding box center [53, 197] width 61 height 9
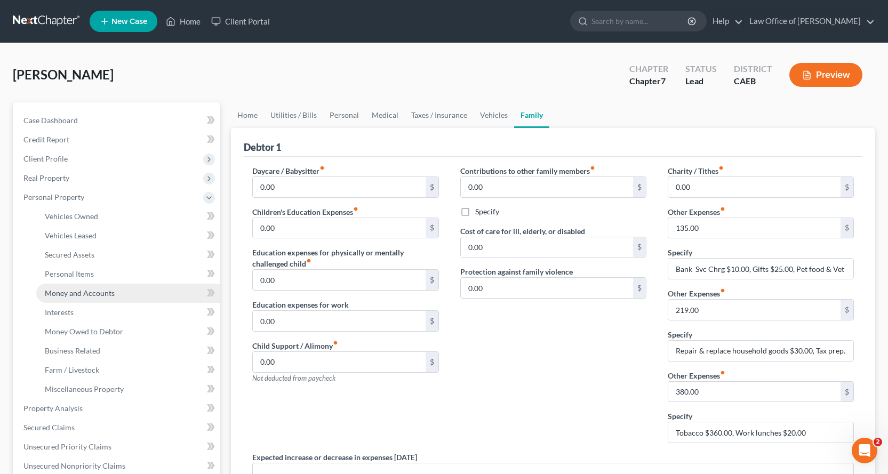
click at [91, 292] on span "Money and Accounts" at bounding box center [80, 293] width 70 height 9
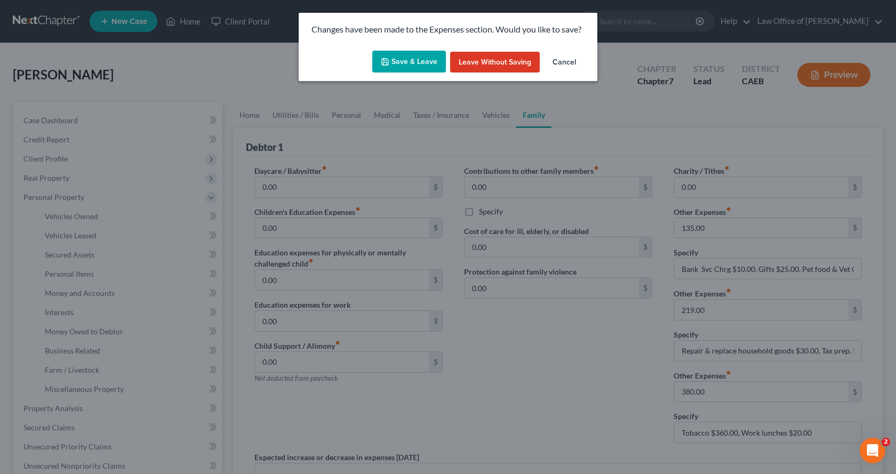
click at [380, 66] on button "Save & Leave" at bounding box center [409, 62] width 74 height 22
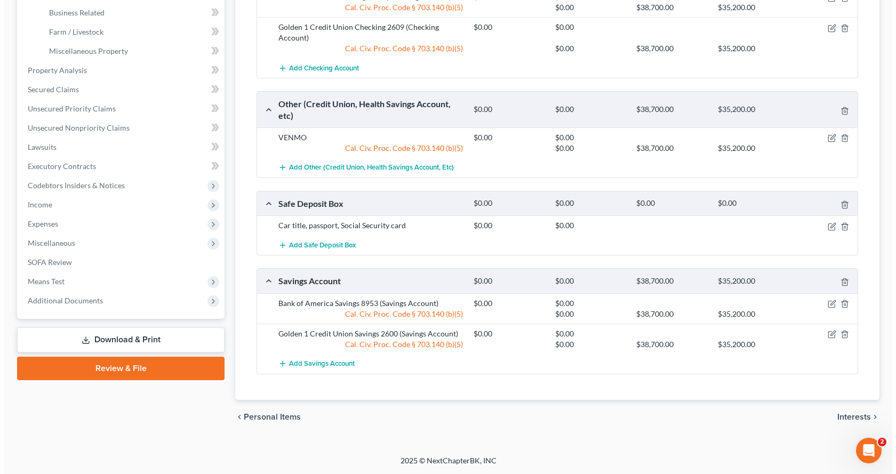
scroll to position [339, 0]
click at [842, 226] on icon "button" at bounding box center [840, 226] width 9 height 9
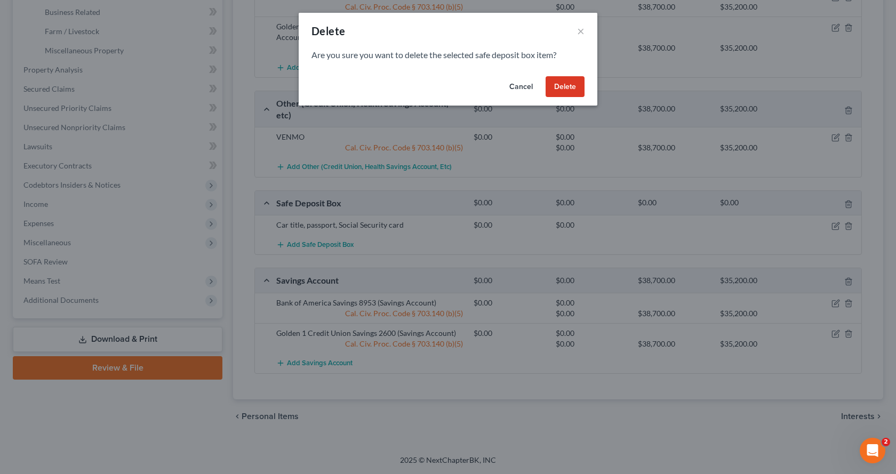
click at [574, 83] on button "Delete" at bounding box center [565, 86] width 39 height 21
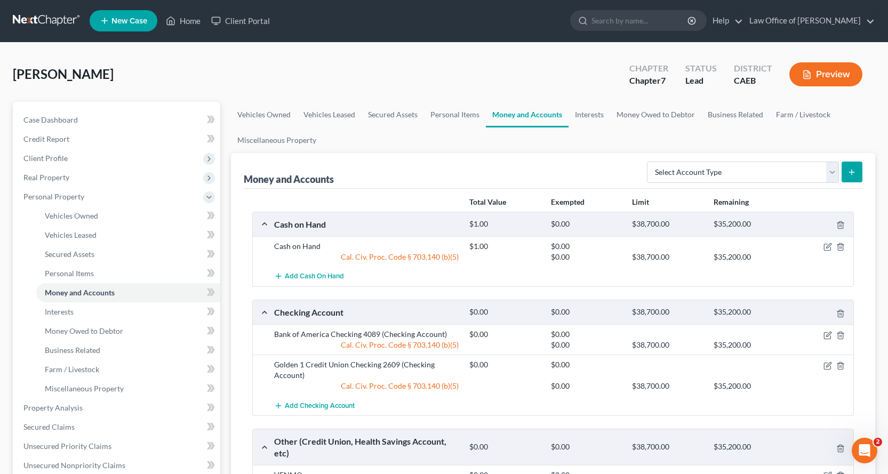
scroll to position [0, 0]
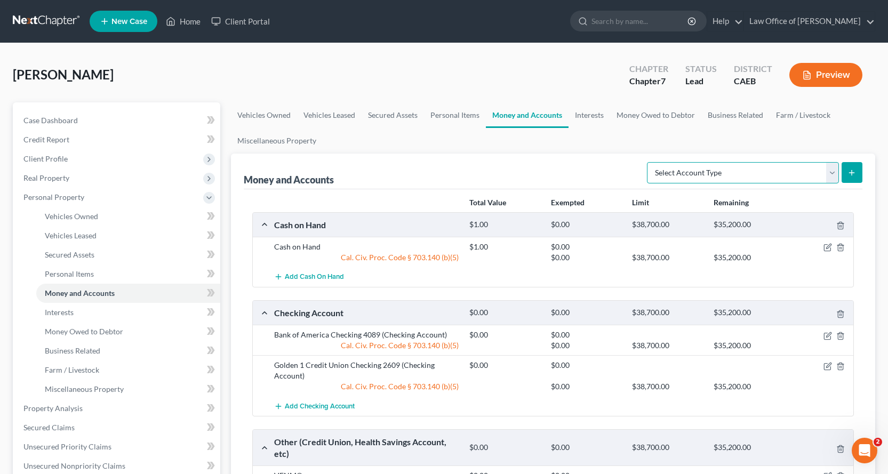
click at [732, 178] on select "Select Account Type Brokerage Cash on Hand Certificates of Deposit Checking Acc…" at bounding box center [743, 172] width 192 height 21
select select "safe_deposit_box"
click at [649, 162] on select "Select Account Type Brokerage Cash on Hand Certificates of Deposit Checking Acc…" at bounding box center [743, 172] width 192 height 21
click at [856, 176] on icon "submit" at bounding box center [852, 173] width 9 height 9
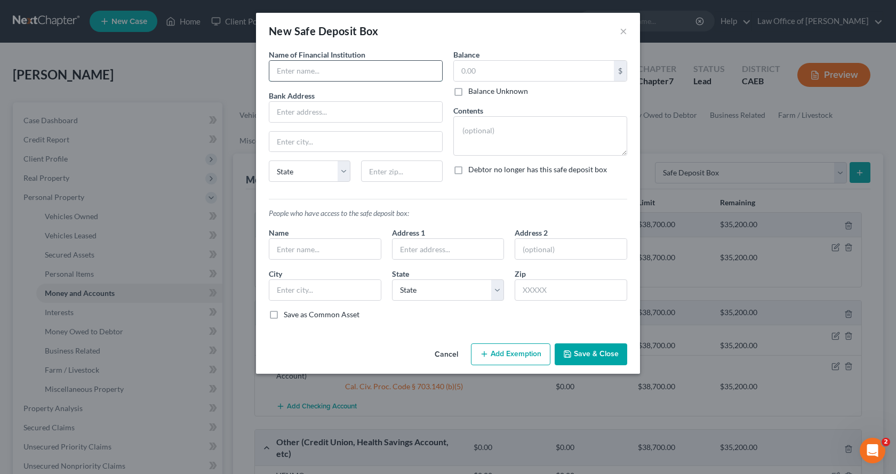
click at [362, 73] on input "text" at bounding box center [355, 71] width 173 height 20
type input "Bank of America"
drag, startPoint x: 291, startPoint y: 204, endPoint x: 291, endPoint y: 198, distance: 5.9
click at [291, 204] on div "Common Asset Select Name of Financial Institution * Bank of America Bank Addres…" at bounding box center [448, 184] width 358 height 271
click at [476, 140] on textarea at bounding box center [540, 135] width 174 height 39
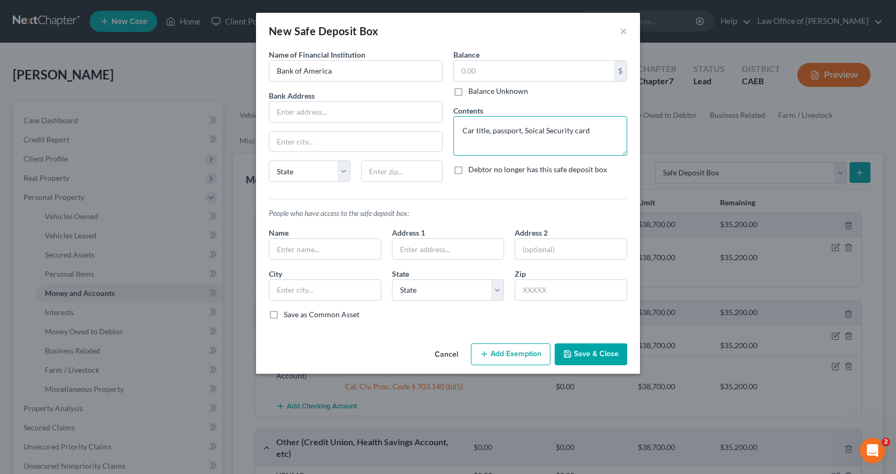
click at [536, 131] on textarea "Car title, passport, Soical Security card" at bounding box center [540, 135] width 174 height 39
type textarea "Car title, passport, Social Security card"
click at [277, 113] on input "text" at bounding box center [355, 112] width 173 height 20
click at [538, 204] on div "Common Asset Select Name of Financial Institution * Bank of America Bank Addres…" at bounding box center [448, 184] width 358 height 271
click at [468, 170] on label "Debtor no longer has this safe deposit box" at bounding box center [537, 169] width 139 height 11
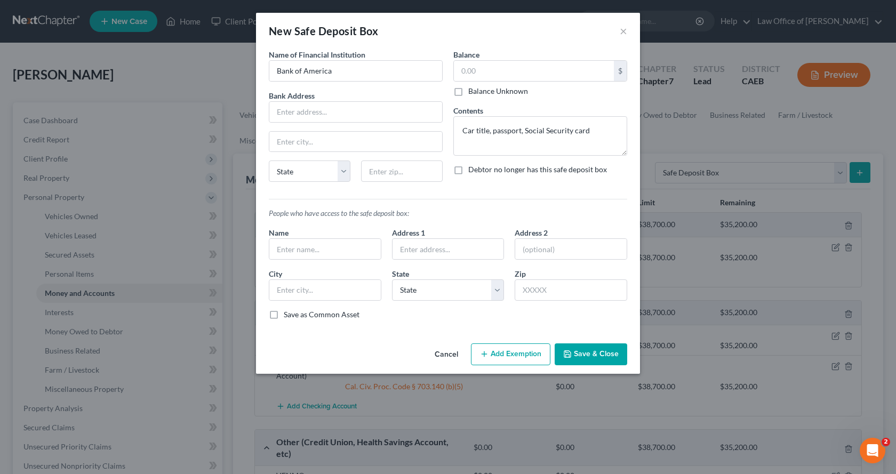
click at [473, 170] on input "Debtor no longer has this safe deposit box" at bounding box center [476, 167] width 7 height 7
checkbox input "true"
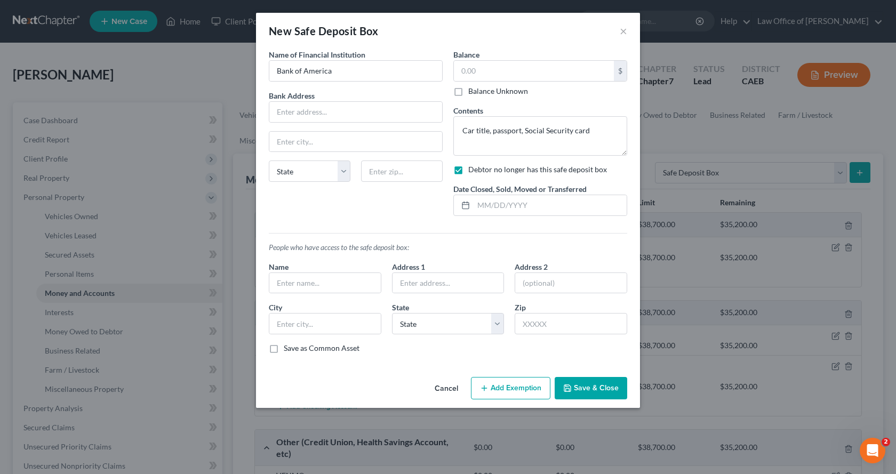
click at [592, 388] on button "Save & Close" at bounding box center [591, 388] width 73 height 22
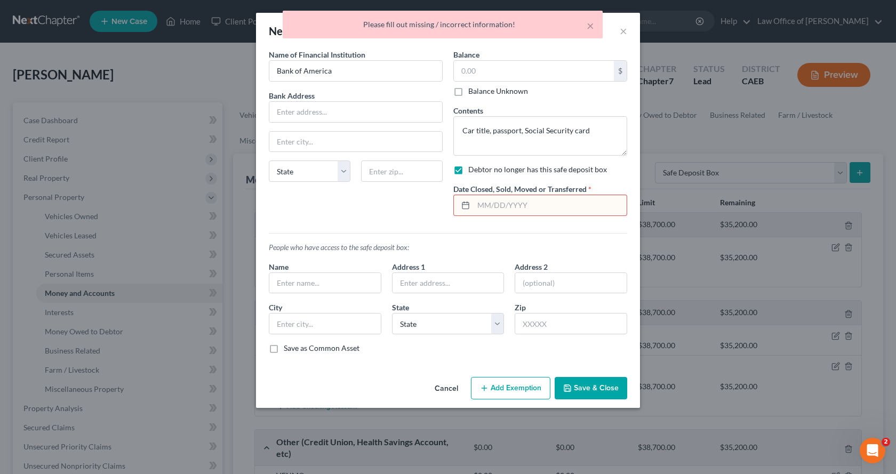
click at [500, 207] on input "text" at bounding box center [550, 205] width 153 height 20
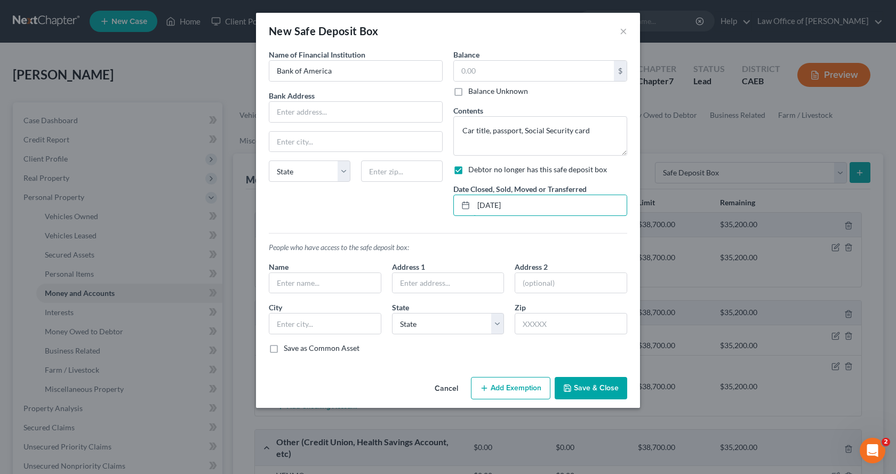
type input "[DATE]"
click at [576, 395] on button "Save & Close" at bounding box center [591, 388] width 73 height 22
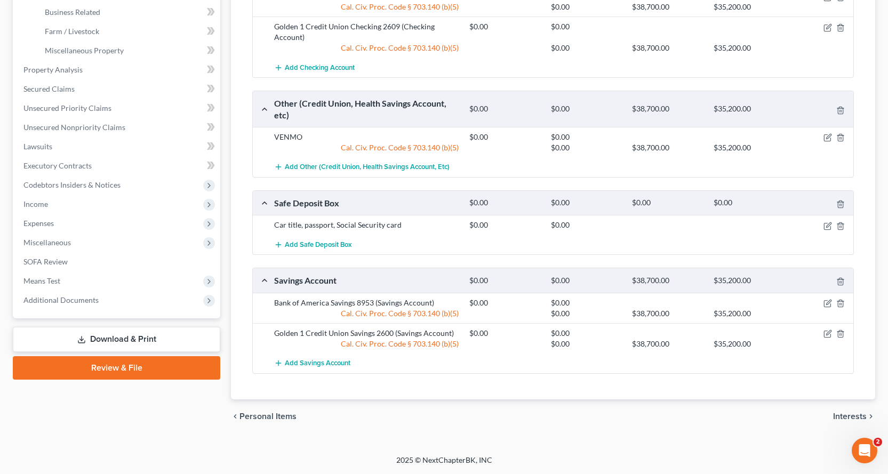
click at [138, 338] on link "Download & Print" at bounding box center [116, 339] width 207 height 25
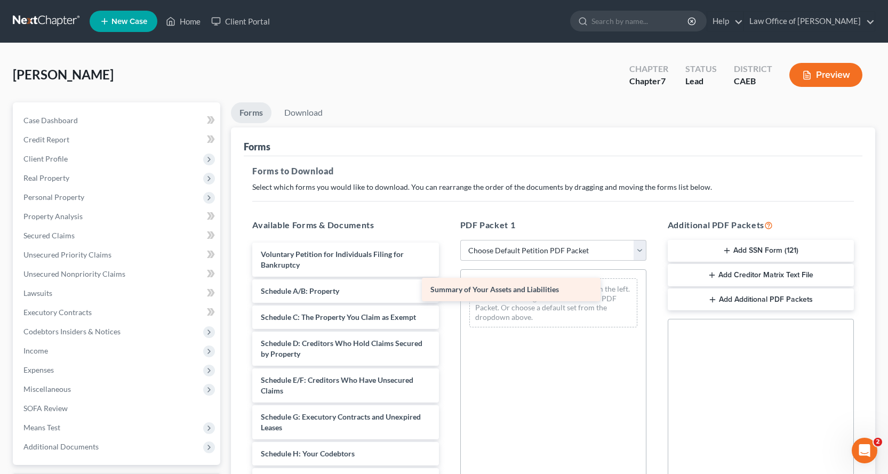
drag, startPoint x: 353, startPoint y: 293, endPoint x: 490, endPoint y: 294, distance: 137.1
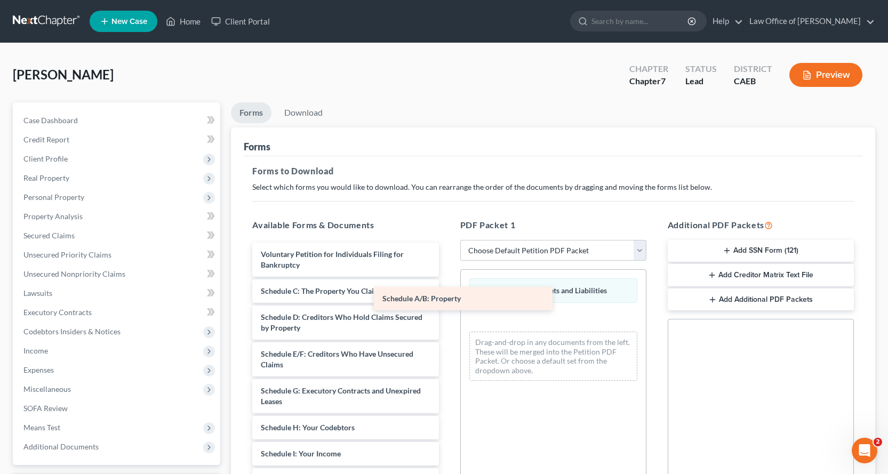
drag, startPoint x: 356, startPoint y: 297, endPoint x: 552, endPoint y: 320, distance: 196.6
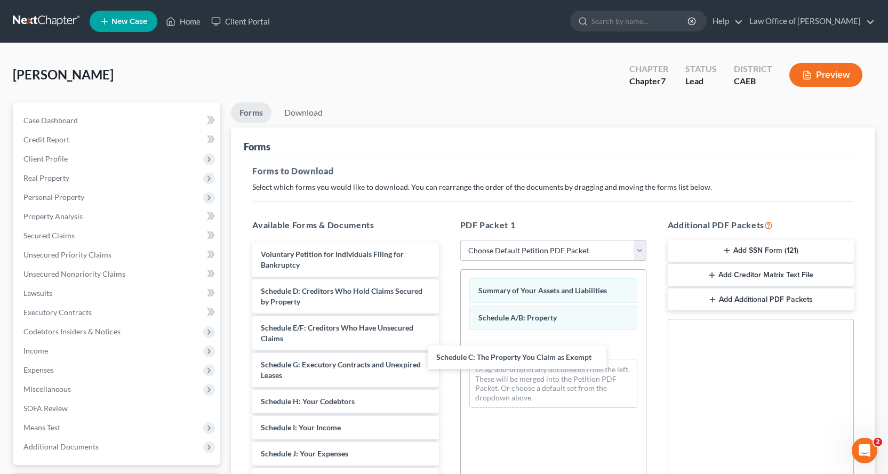
drag, startPoint x: 367, startPoint y: 295, endPoint x: 488, endPoint y: 343, distance: 129.6
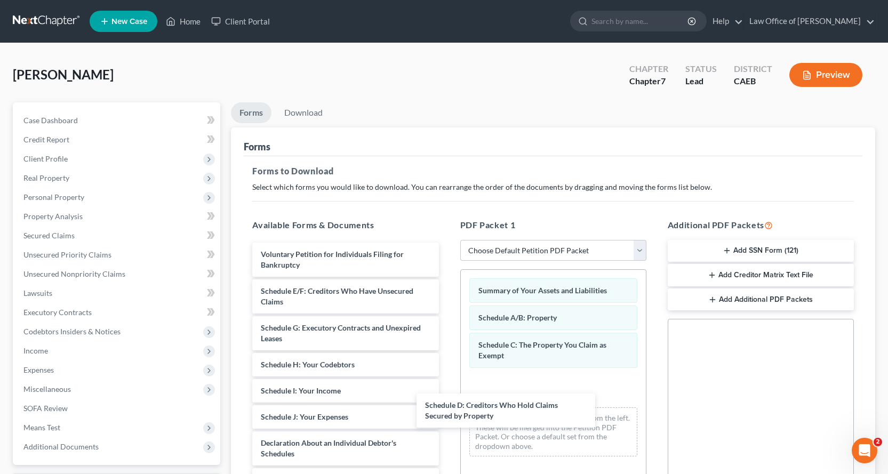
drag, startPoint x: 381, startPoint y: 298, endPoint x: 498, endPoint y: 382, distance: 143.6
click at [447, 412] on div "Schedule D: Creditors Who Hold Claims Secured by Property Voluntary Petition fo…" at bounding box center [345, 467] width 203 height 449
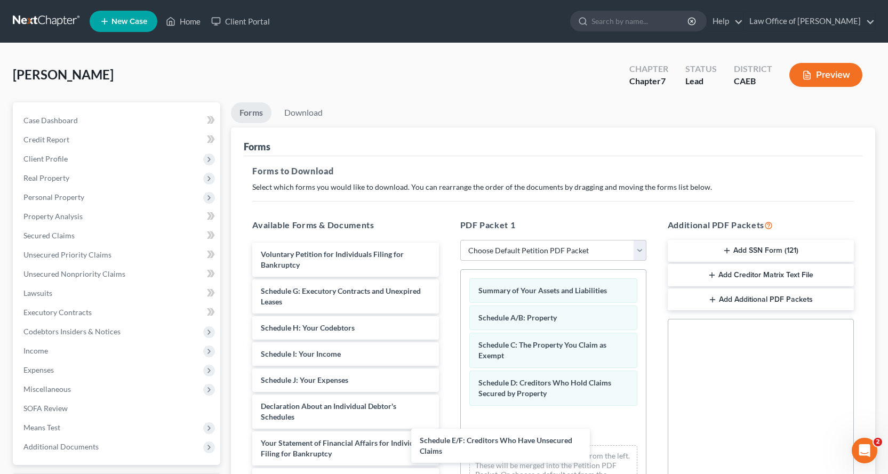
drag, startPoint x: 364, startPoint y: 301, endPoint x: 449, endPoint y: 385, distance: 118.8
click at [447, 451] on div "Schedule E/F: Creditors Who Have Unsecured Claims Voluntary Petition for Indivi…" at bounding box center [345, 449] width 203 height 412
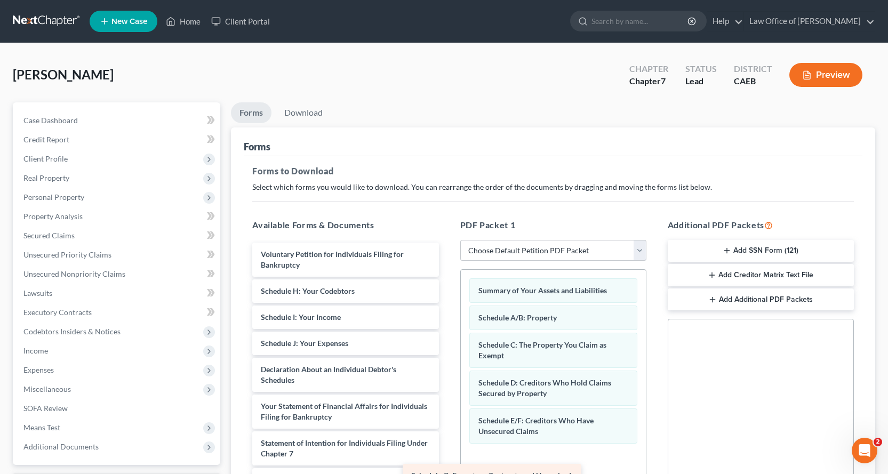
drag, startPoint x: 345, startPoint y: 305, endPoint x: 514, endPoint y: 471, distance: 236.9
click at [498, 474] on html "Home New Case Client Portal Law Office of [PERSON_NAME] [EMAIL_ADDRESS][DOMAIN_…" at bounding box center [444, 329] width 888 height 659
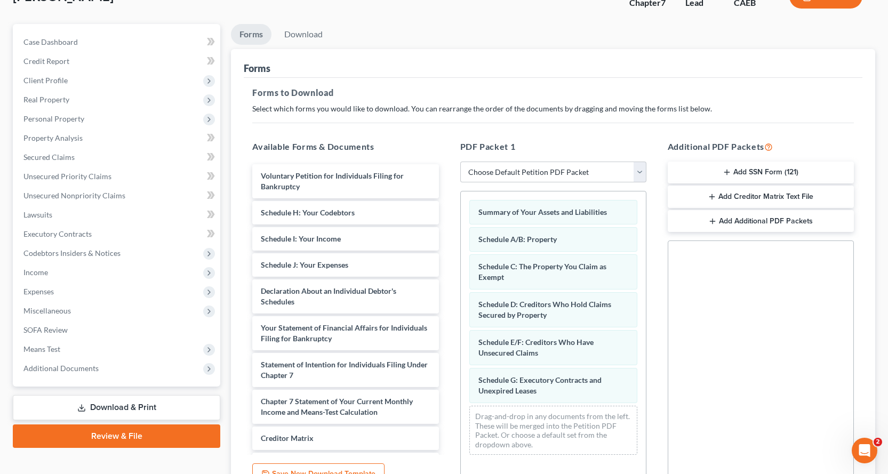
scroll to position [185, 0]
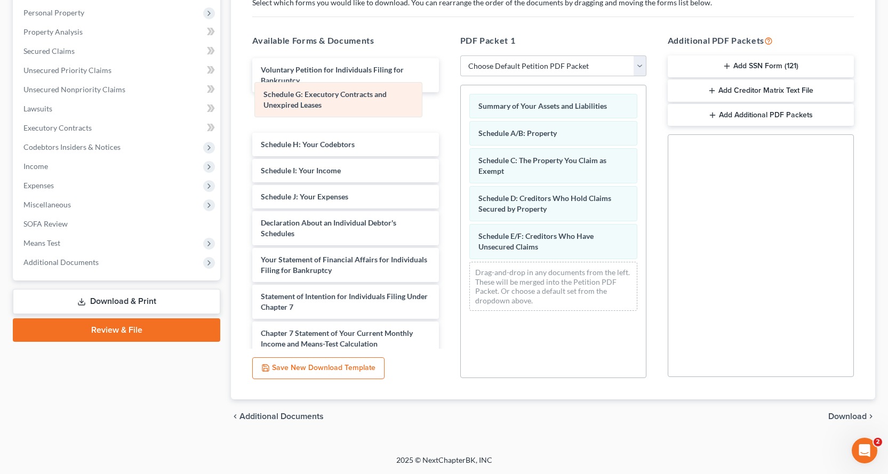
drag, startPoint x: 497, startPoint y: 287, endPoint x: 281, endPoint y: 111, distance: 279.1
click at [461, 111] on div "Schedule G: Executory Contracts and Unexpired Leases Summary of Your Assets and…" at bounding box center [553, 202] width 185 height 234
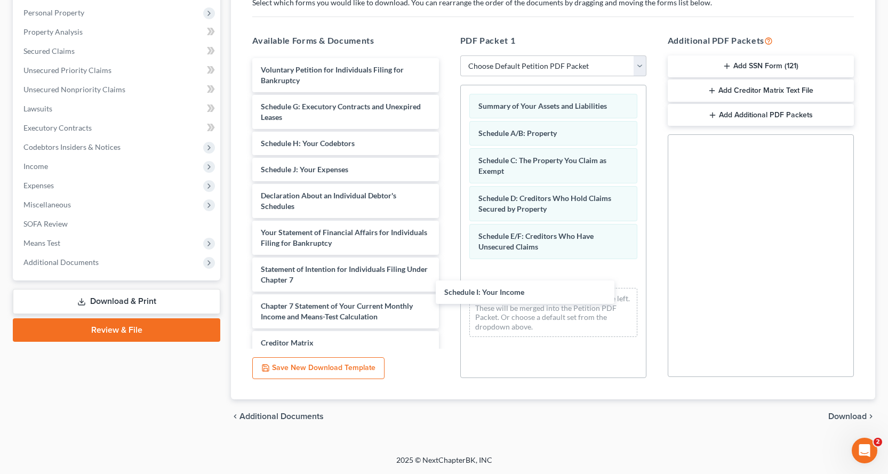
drag, startPoint x: 279, startPoint y: 170, endPoint x: 456, endPoint y: 266, distance: 200.7
click at [447, 298] on div "Schedule I: Your Income Voluntary Petition for Individuals Filing for Bankruptc…" at bounding box center [345, 251] width 203 height 386
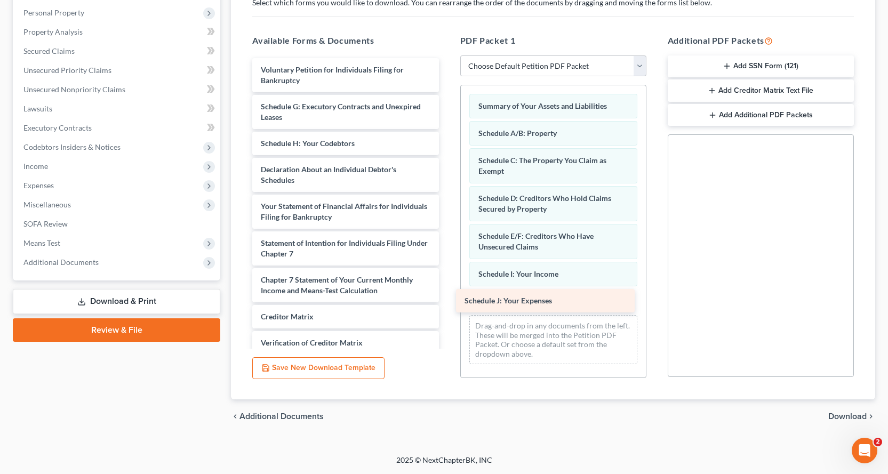
drag, startPoint x: 326, startPoint y: 167, endPoint x: 530, endPoint y: 298, distance: 242.3
click at [447, 298] on div "Schedule J: Your Expenses Voluntary Petition for Individuals Filing for Bankrup…" at bounding box center [345, 237] width 203 height 359
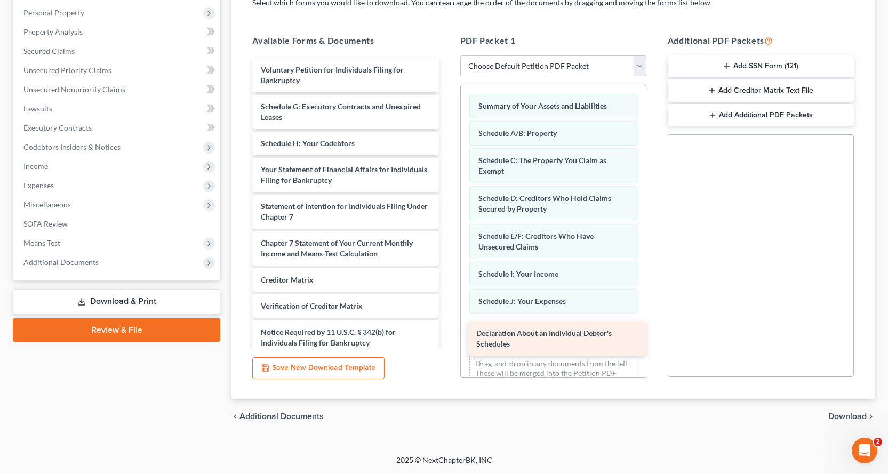
drag, startPoint x: 361, startPoint y: 174, endPoint x: 578, endPoint y: 337, distance: 271.0
click at [447, 338] on div "Declaration About an Individual Debtor's Schedules Voluntary Petition for Indiv…" at bounding box center [345, 219] width 203 height 323
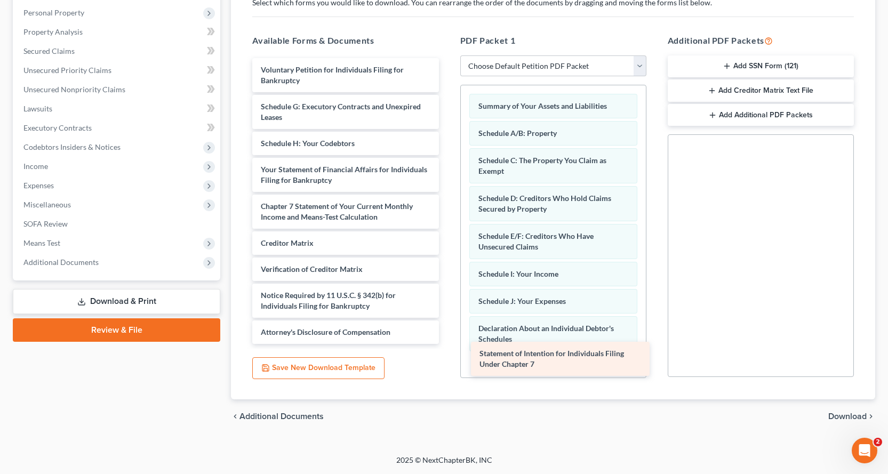
drag, startPoint x: 334, startPoint y: 210, endPoint x: 569, endPoint y: 355, distance: 276.2
click at [447, 344] on div "Statement of Intention for Individuals Filing Under Chapter 7 Voluntary Petitio…" at bounding box center [345, 201] width 203 height 286
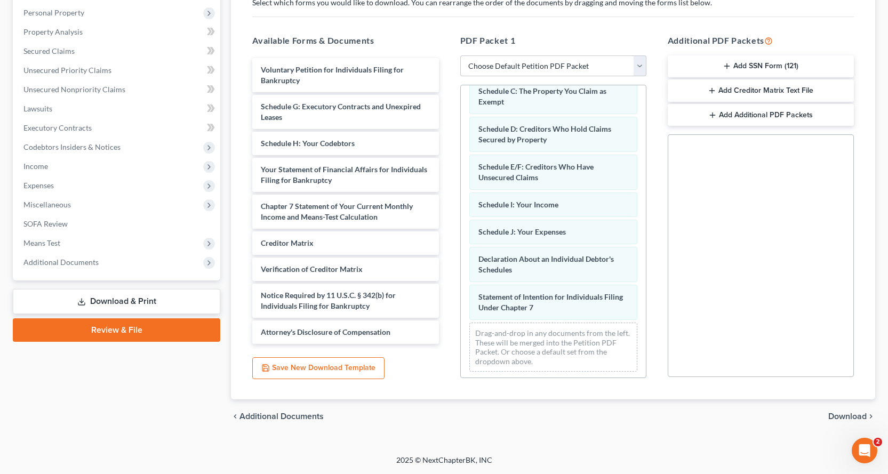
scroll to position [72, 0]
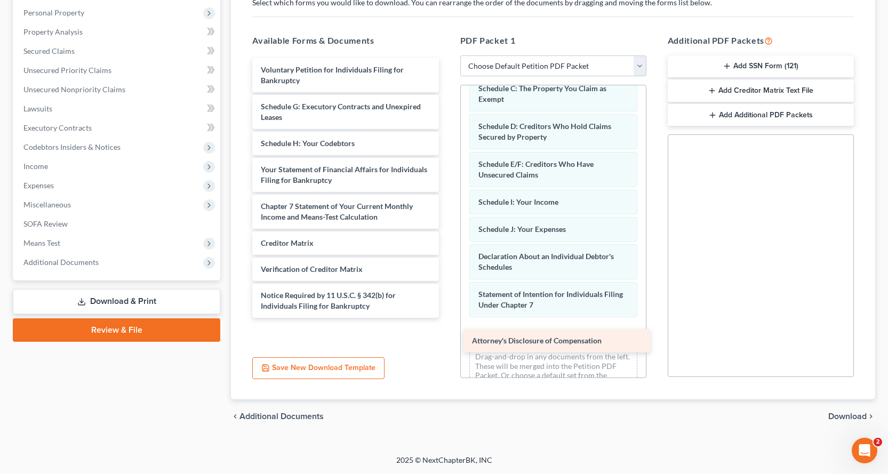
drag, startPoint x: 309, startPoint y: 333, endPoint x: 518, endPoint y: 331, distance: 209.6
click at [447, 318] on div "Attorney's Disclosure of Compensation Voluntary Petition for Individuals Filing…" at bounding box center [345, 188] width 203 height 260
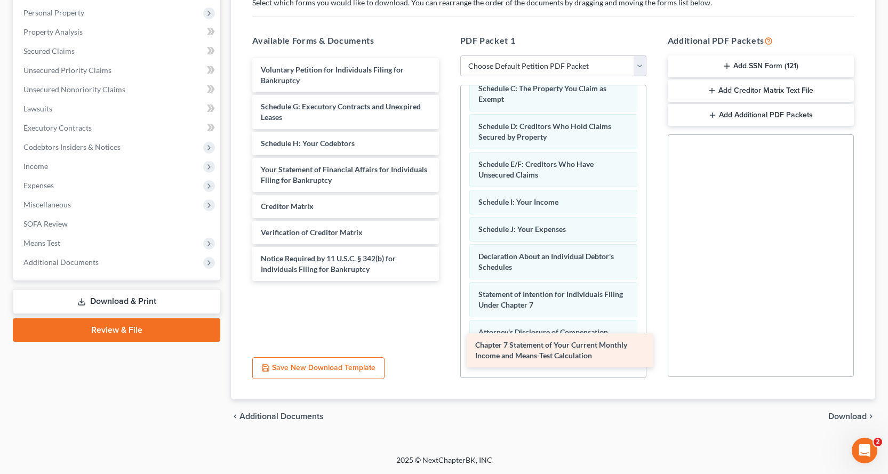
drag, startPoint x: 299, startPoint y: 210, endPoint x: 513, endPoint y: 349, distance: 255.4
click at [447, 281] on div "Chapter 7 Statement of Your Current Monthly Income and Means-Test Calculation V…" at bounding box center [345, 169] width 203 height 223
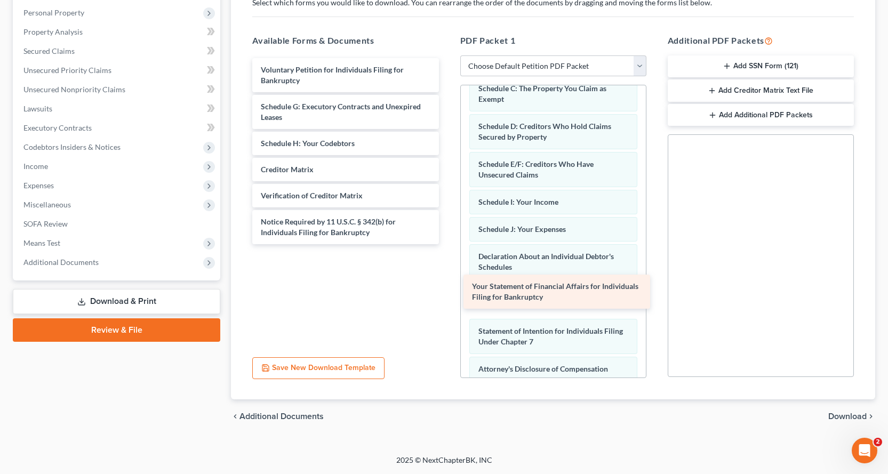
drag, startPoint x: 281, startPoint y: 183, endPoint x: 492, endPoint y: 300, distance: 241.4
click at [447, 244] on div "Your Statement of Financial Affairs for Individuals Filing for Bankruptcy Volun…" at bounding box center [345, 151] width 203 height 186
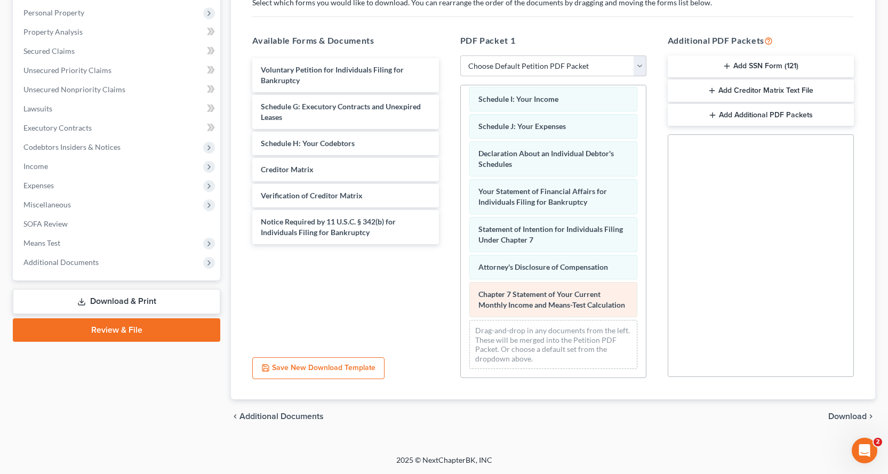
scroll to position [178, 0]
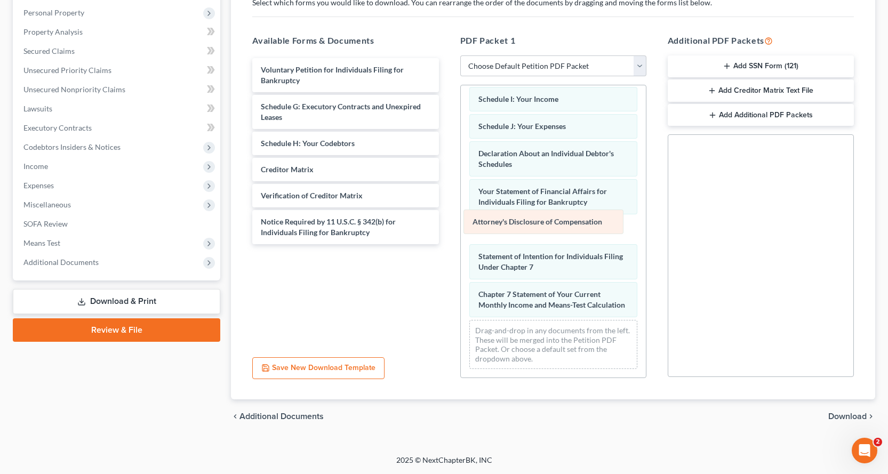
drag, startPoint x: 538, startPoint y: 267, endPoint x: 530, endPoint y: 228, distance: 40.2
click at [532, 222] on div "Attorney's Disclosure of Compensation Summary of Your Assets and Liabilities Sc…" at bounding box center [553, 143] width 185 height 467
click at [860, 414] on span "Download" at bounding box center [847, 416] width 38 height 9
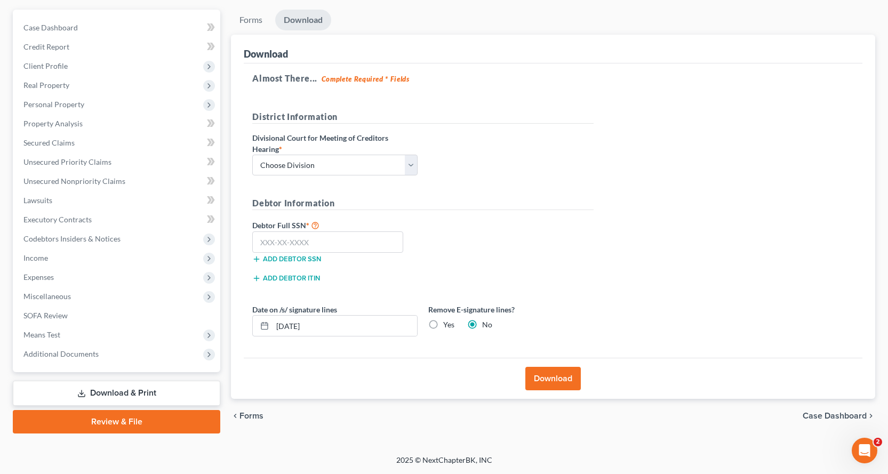
scroll to position [93, 0]
click at [332, 159] on select "Choose Division Fresno Modesto [GEOGRAPHIC_DATA]" at bounding box center [334, 165] width 165 height 21
select select "2"
click at [252, 155] on select "Choose Division Fresno Modesto [GEOGRAPHIC_DATA]" at bounding box center [334, 165] width 165 height 21
click at [276, 240] on input "text" at bounding box center [327, 241] width 151 height 21
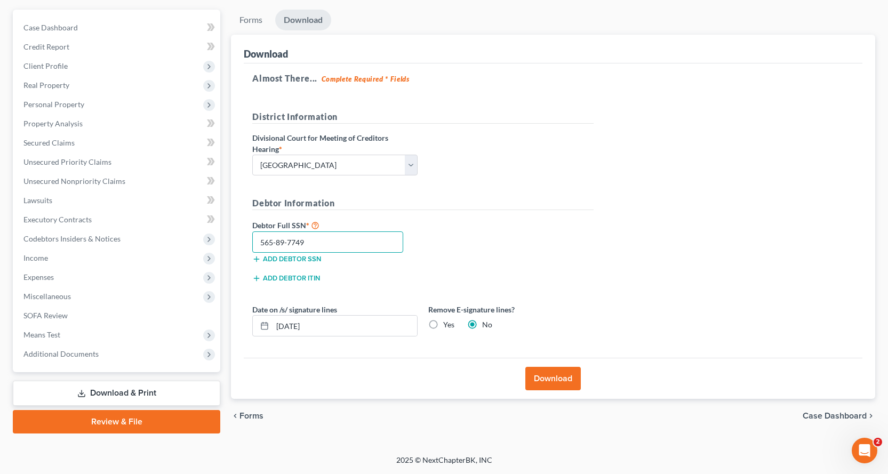
type input "565-89-7749"
click at [553, 381] on button "Download" at bounding box center [552, 378] width 55 height 23
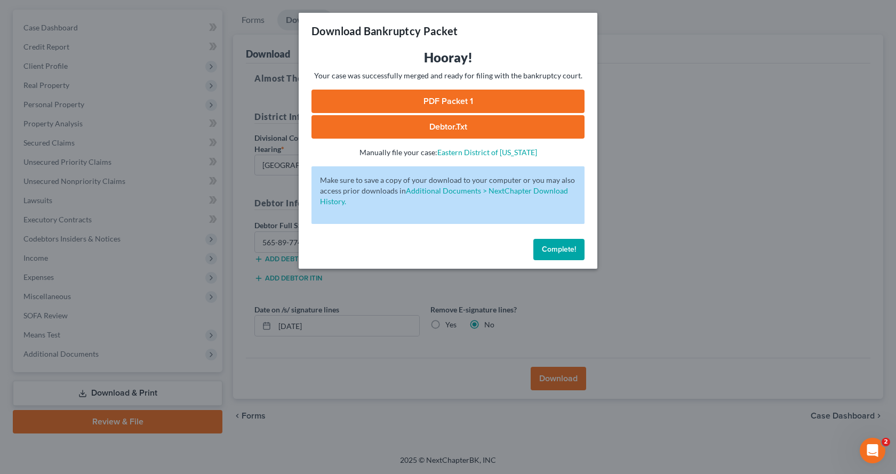
click at [435, 105] on link "PDF Packet 1" at bounding box center [447, 101] width 273 height 23
click at [563, 253] on span "Complete!" at bounding box center [559, 249] width 34 height 9
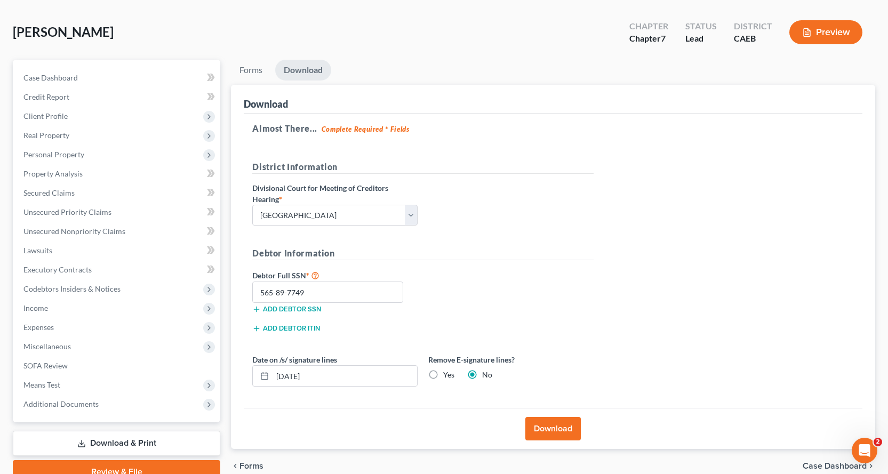
scroll to position [0, 0]
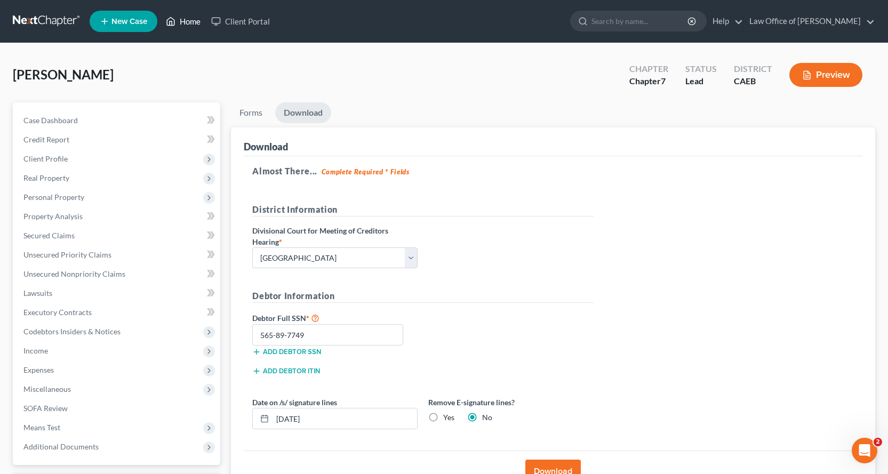
click at [188, 22] on link "Home" at bounding box center [183, 21] width 45 height 19
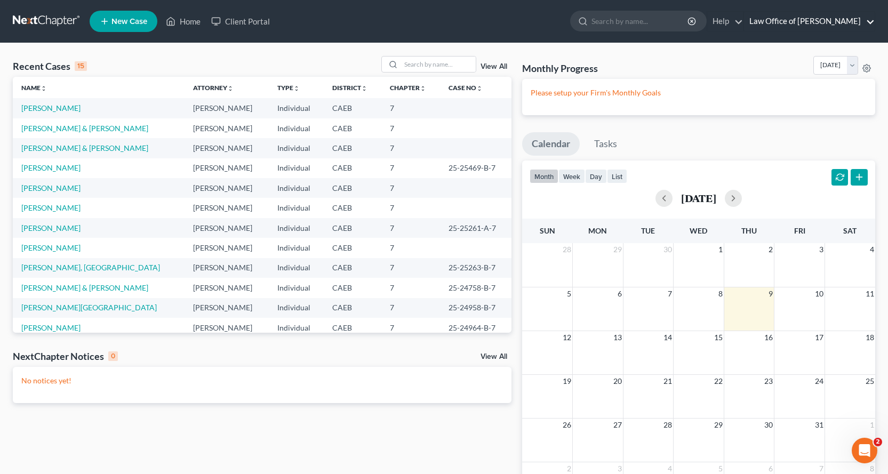
click at [801, 21] on link "Law Office of [PERSON_NAME]" at bounding box center [809, 21] width 131 height 19
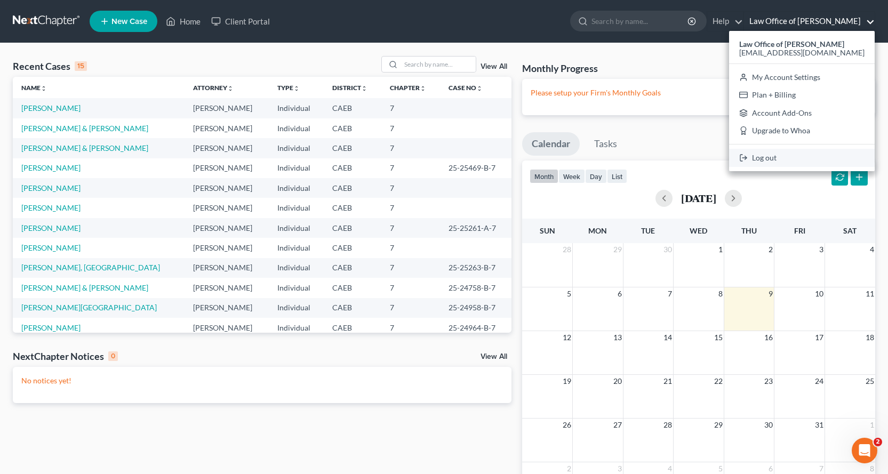
click at [803, 154] on link "Log out" at bounding box center [802, 158] width 146 height 18
